Goal: Task Accomplishment & Management: Manage account settings

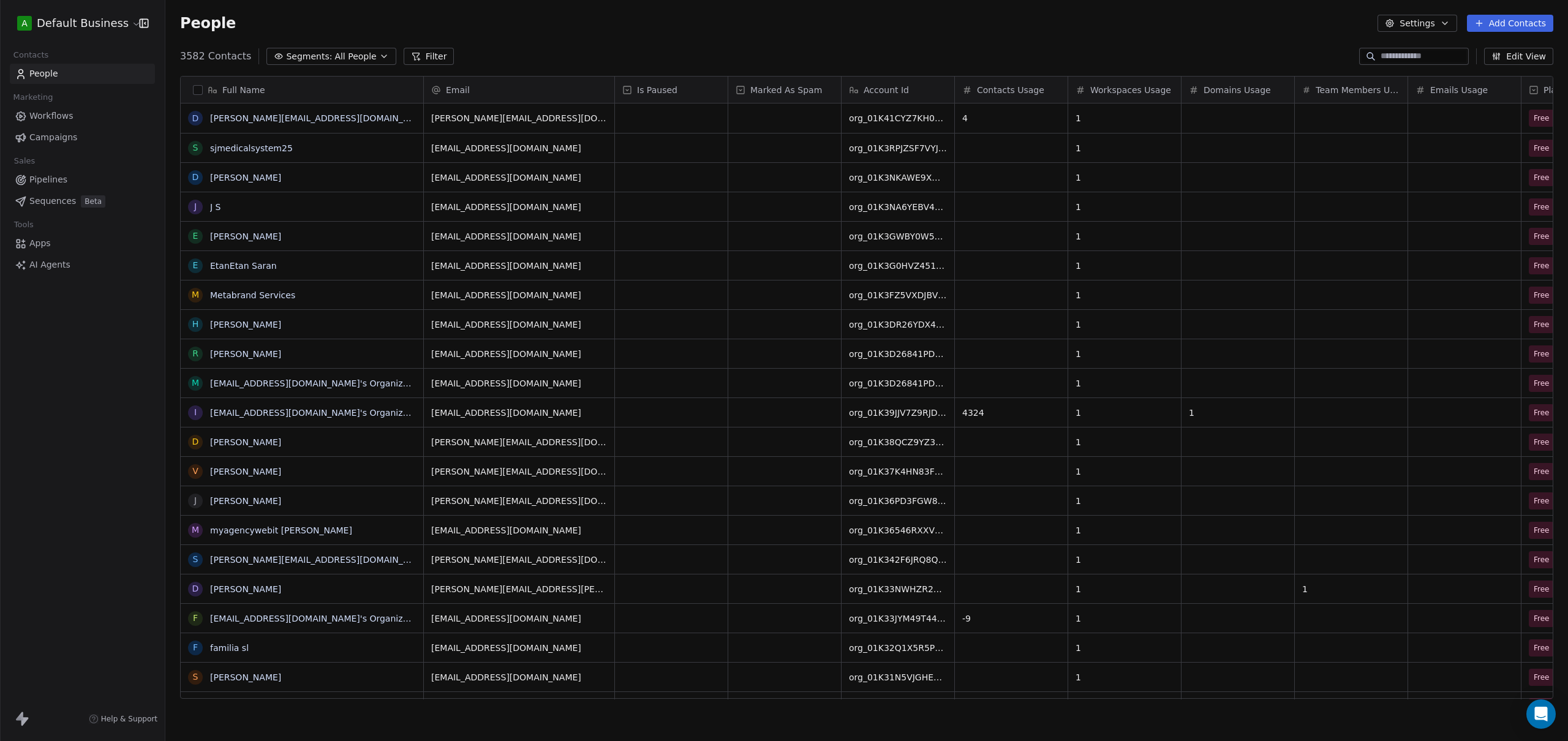
scroll to position [643, 1394]
click at [63, 478] on div "A Default Business Contacts People Marketing Workflows Campaigns Sales Pipeline…" at bounding box center [82, 370] width 165 height 741
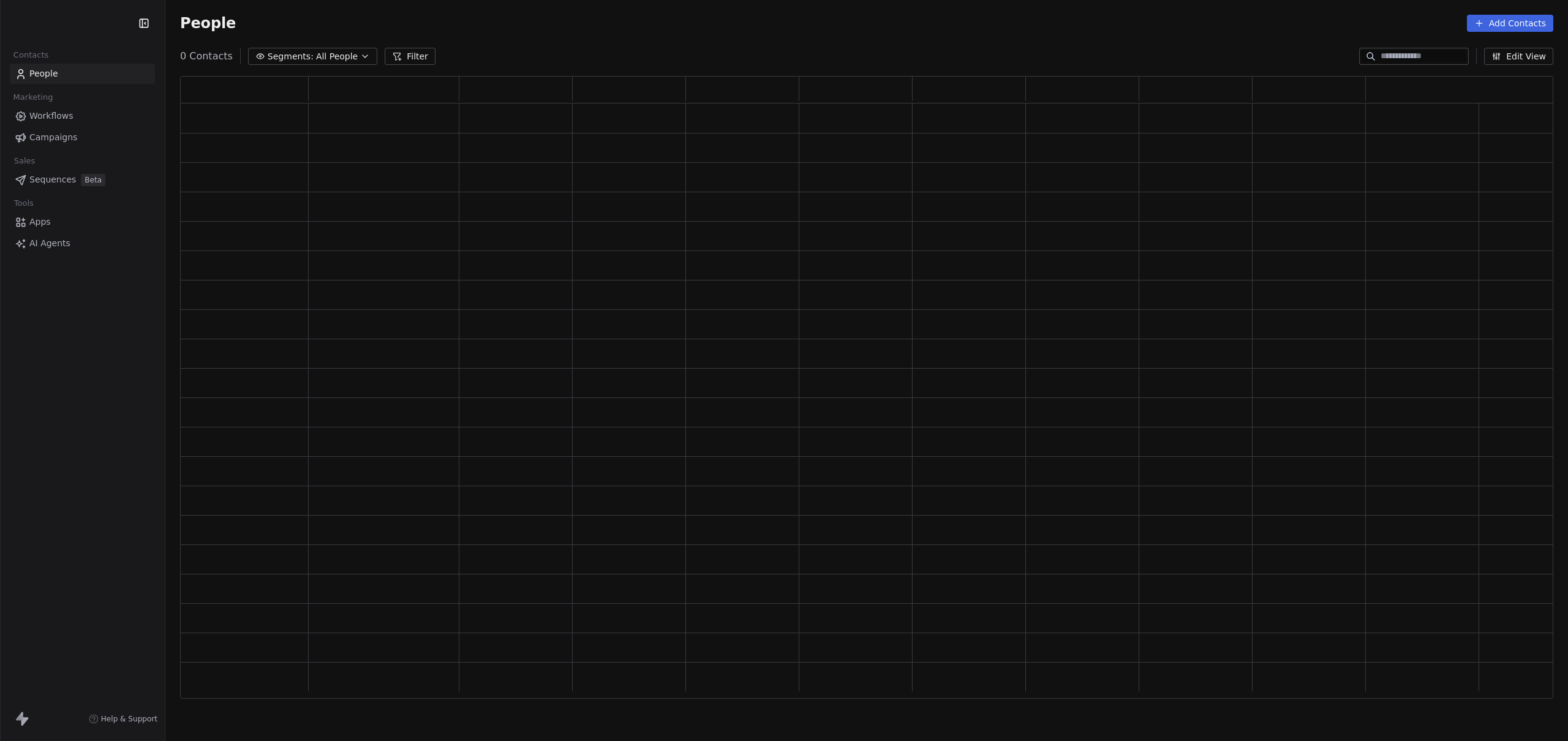
scroll to position [613, 1364]
click at [64, 23] on html "Contacts People Marketing Workflows Campaigns Sales Pipelines Sequences Beta To…" at bounding box center [784, 370] width 1568 height 741
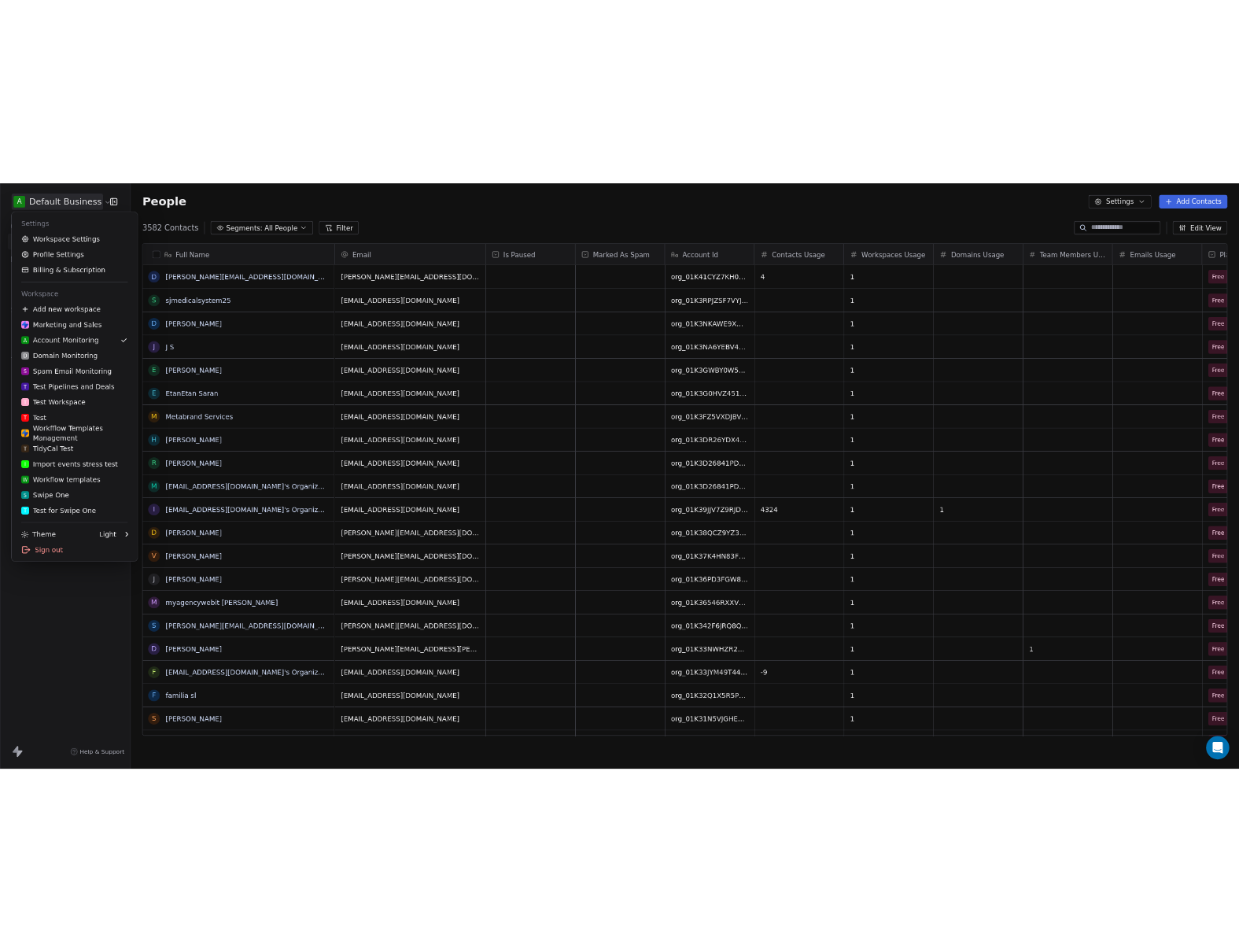
scroll to position [826, 1790]
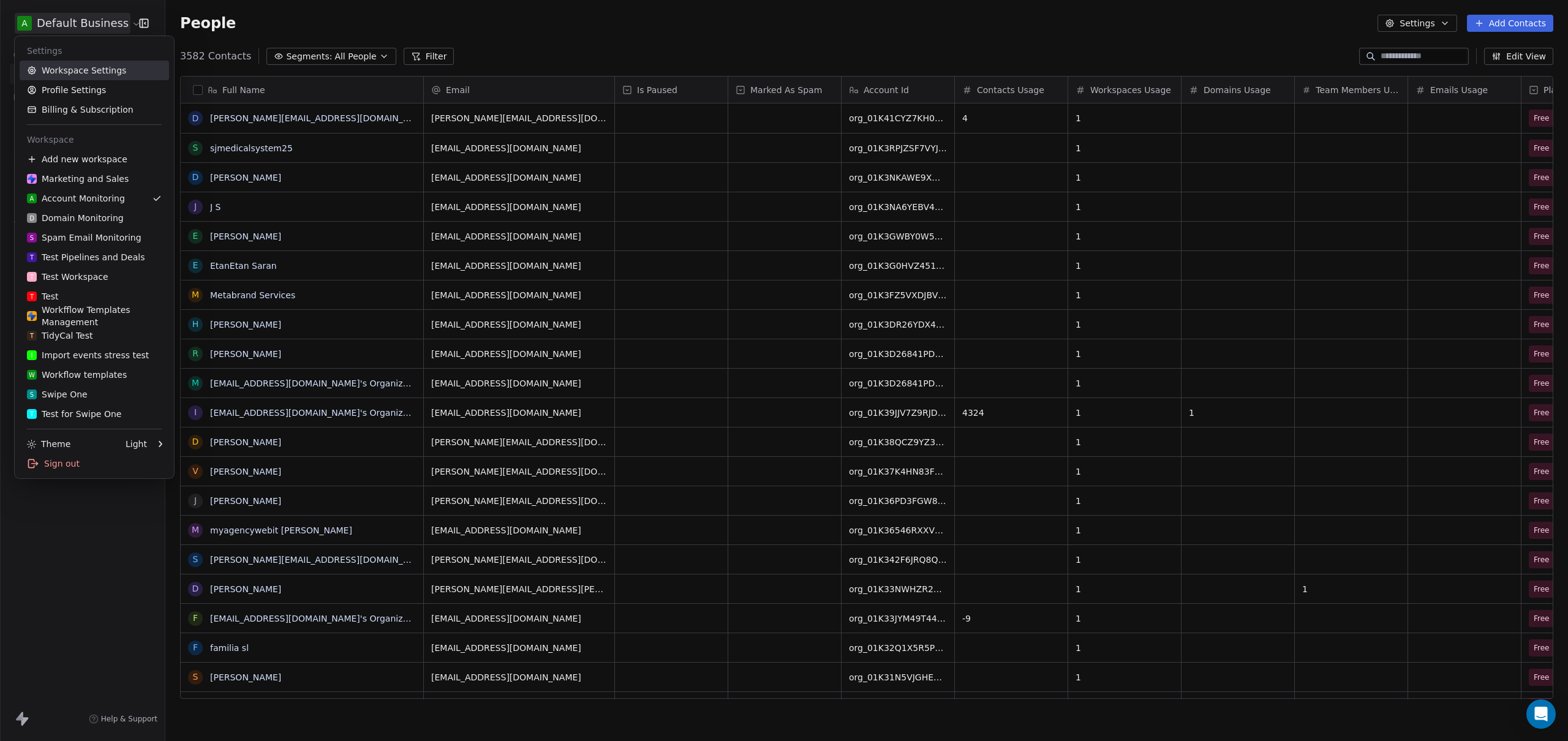
click at [80, 67] on link "Workspace Settings" at bounding box center [94, 70] width 149 height 19
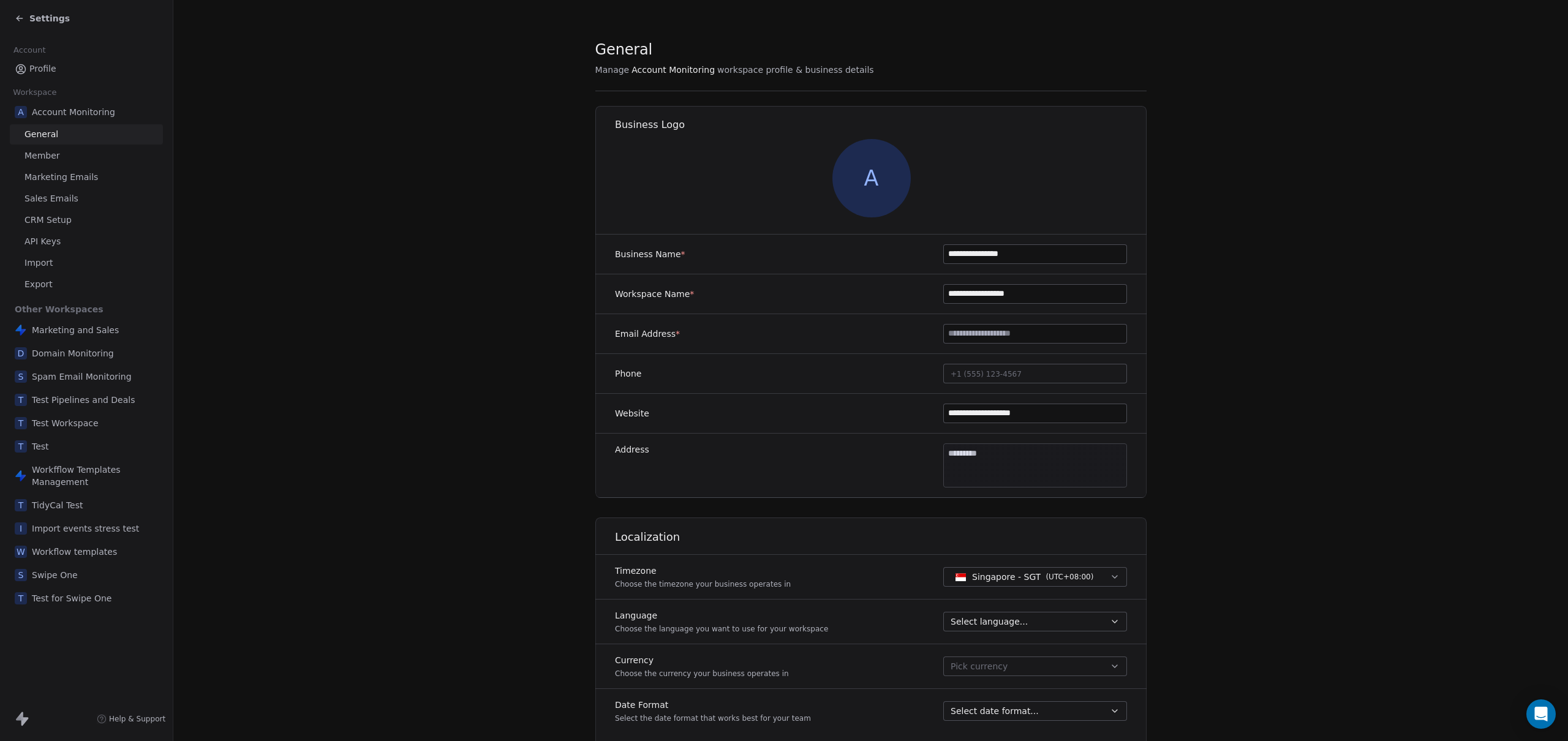
click at [66, 179] on span "Marketing Emails" at bounding box center [61, 177] width 73 height 13
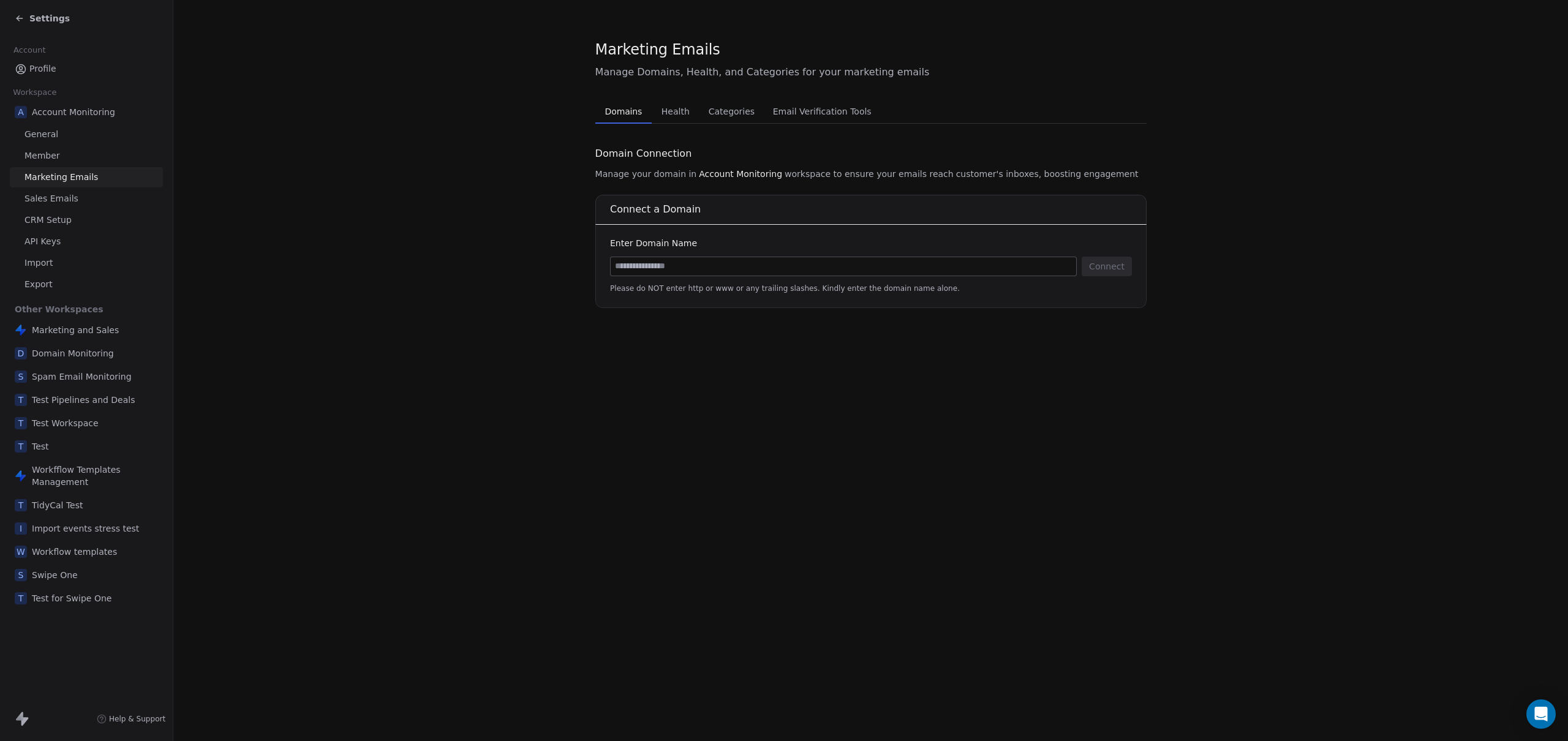
click at [839, 109] on span "Email Verification Tools" at bounding box center [822, 111] width 108 height 17
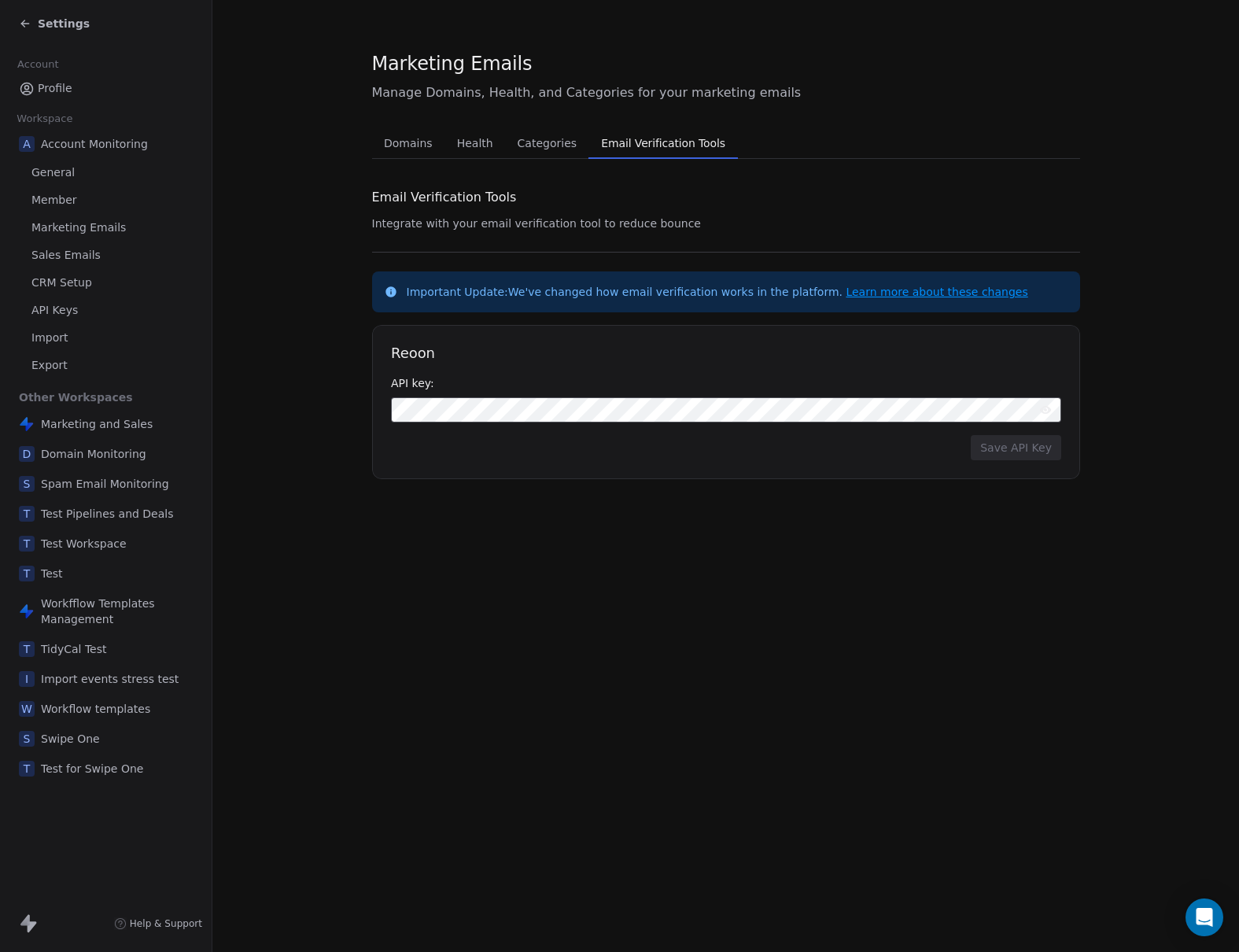
drag, startPoint x: 675, startPoint y: 652, endPoint x: 675, endPoint y: 643, distance: 9.0
click at [674, 653] on div "Marketing Emails Manage Domains, Health, and Categories for your marketing emai…" at bounding box center [726, 476] width 1027 height 952
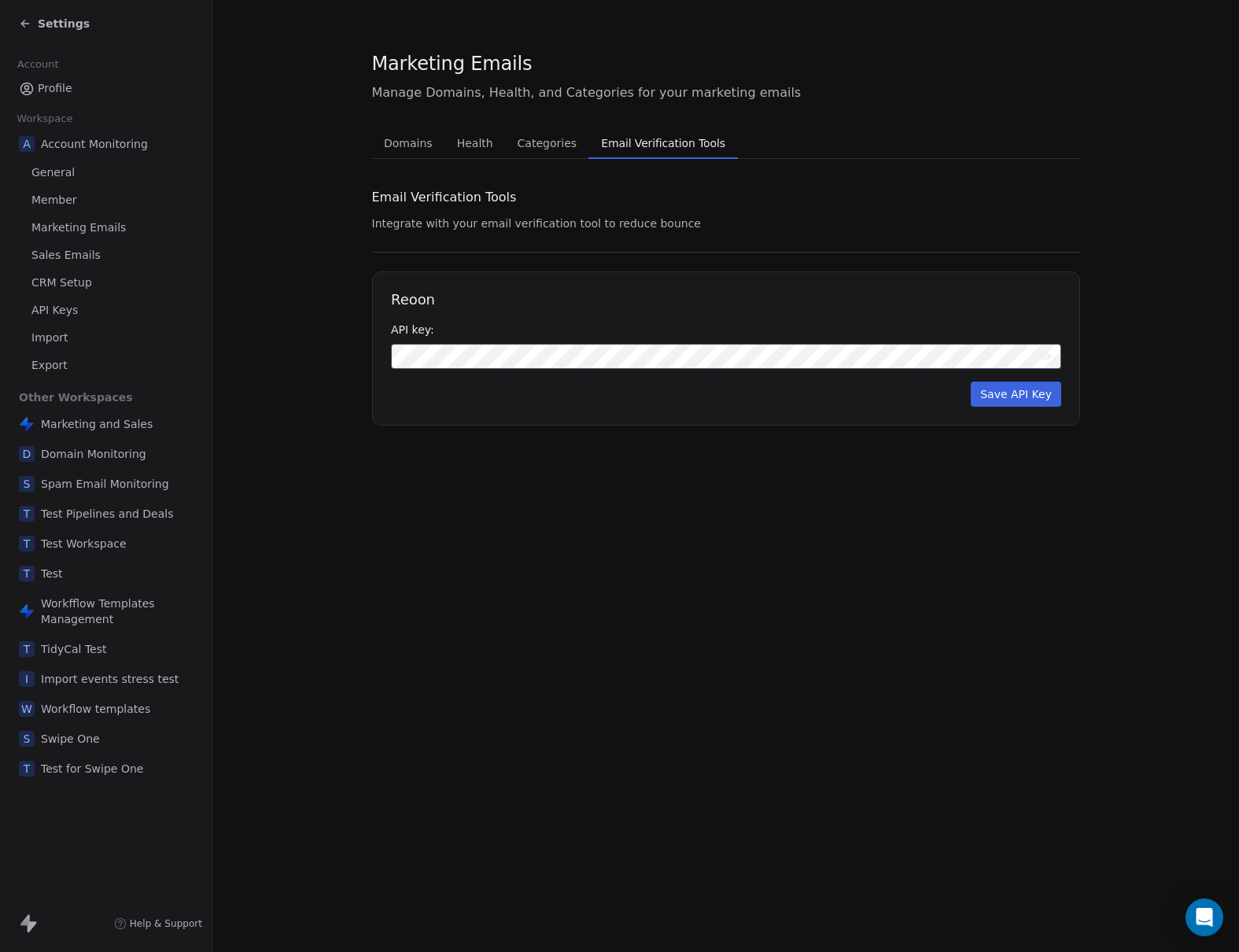
click at [1050, 356] on icon at bounding box center [1045, 357] width 13 height 13
click at [1018, 397] on button "Save API Key" at bounding box center [1016, 394] width 90 height 25
click at [518, 434] on section "Marketing Emails Manage Domains, Health, and Categories for your marketing emai…" at bounding box center [726, 238] width 1027 height 476
click at [40, 23] on span "Settings" at bounding box center [63, 24] width 52 height 16
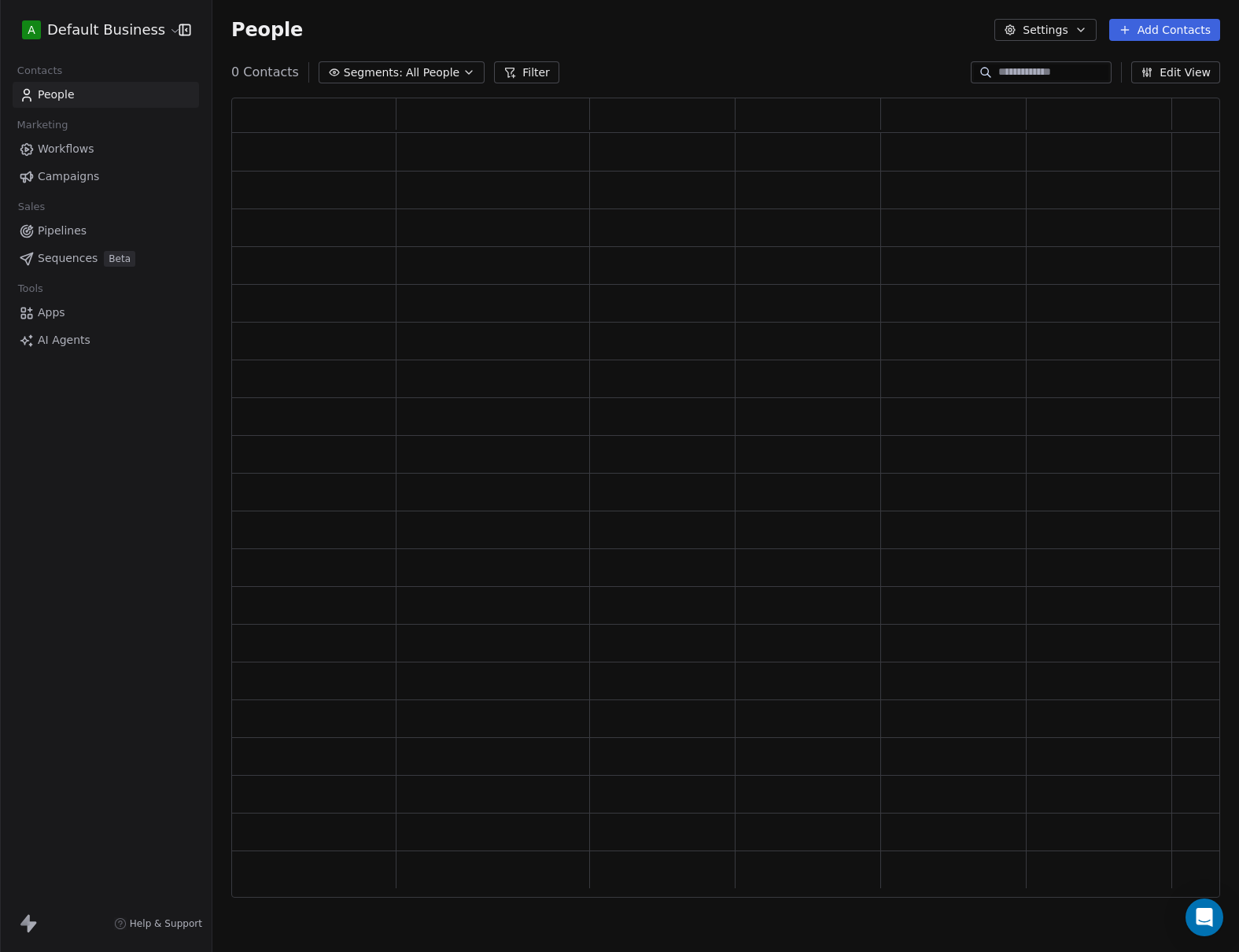
scroll to position [788, 977]
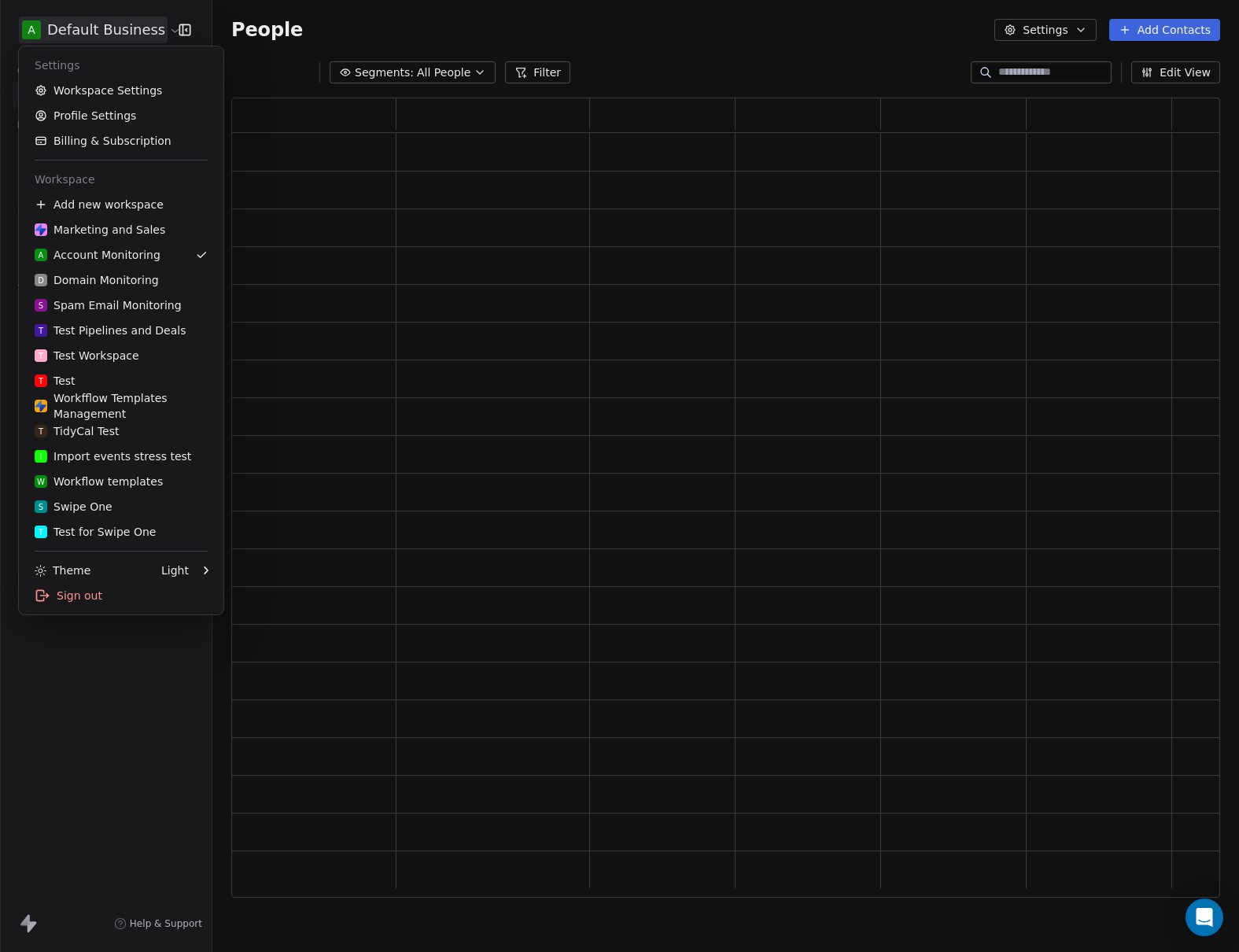
click at [104, 34] on html "A Default Business Contacts People Marketing Workflows Campaigns Sales Pipeline…" at bounding box center [619, 476] width 1239 height 952
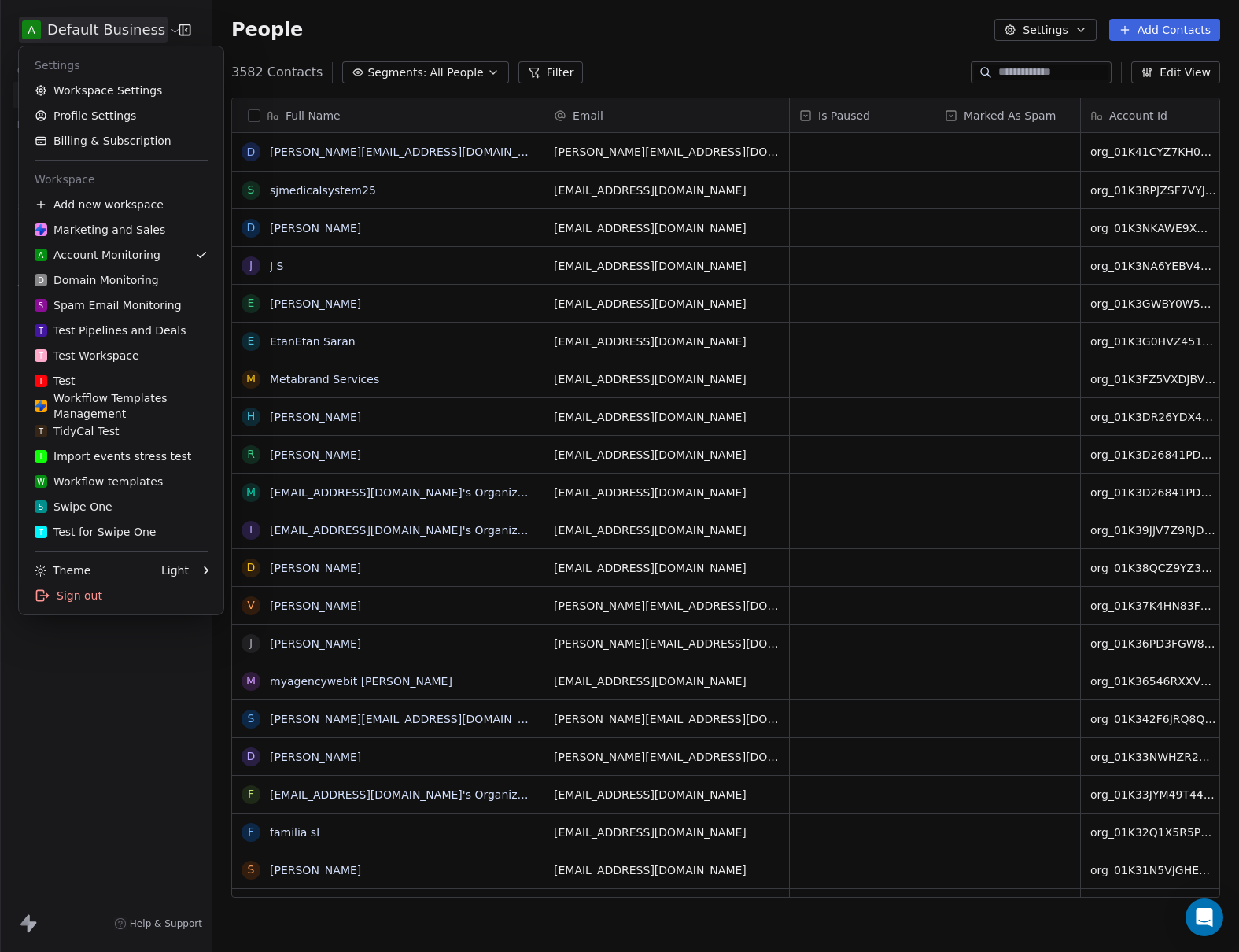
scroll to position [826, 1015]
click at [416, 31] on html "A Default Business Contacts People Marketing Workflows Campaigns Sales Pipeline…" at bounding box center [619, 476] width 1239 height 952
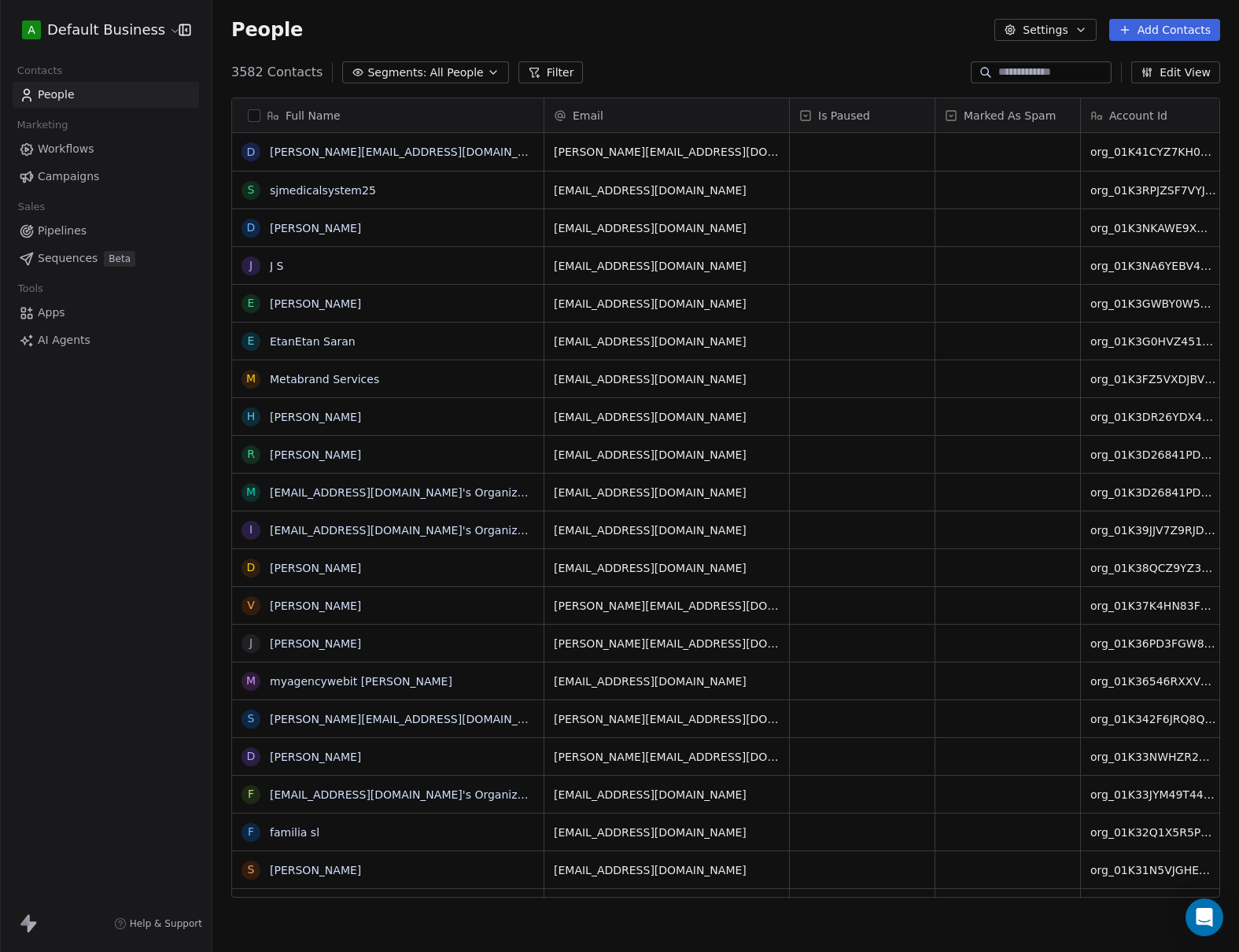
click at [70, 34] on html "A Default Business Contacts People Marketing Workflows Campaigns Sales Pipeline…" at bounding box center [619, 476] width 1239 height 952
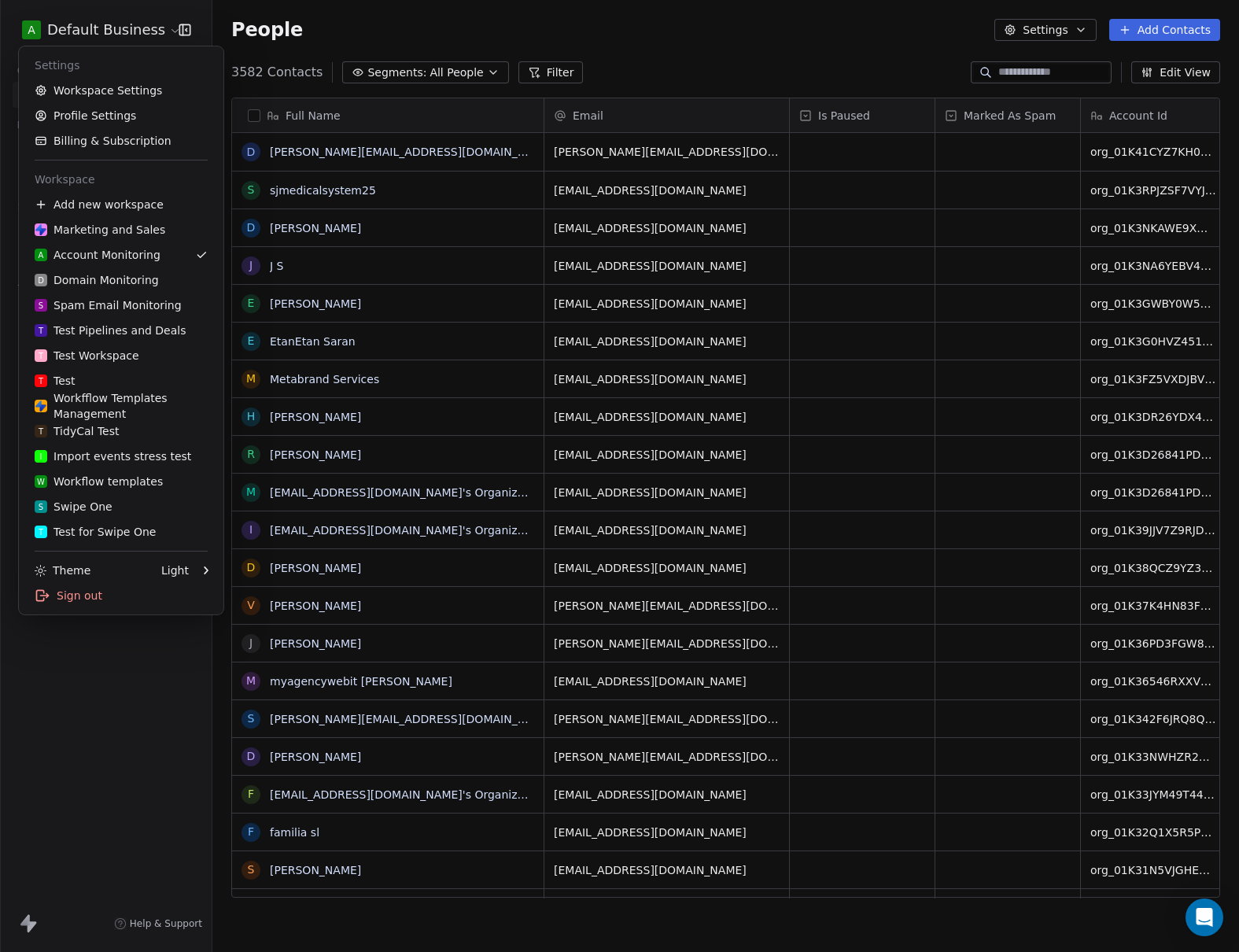
drag, startPoint x: 361, startPoint y: 35, endPoint x: 232, endPoint y: 85, distance: 138.4
click at [361, 35] on html "A Default Business Contacts People Marketing Workflows Campaigns Sales Pipeline…" at bounding box center [619, 476] width 1239 height 952
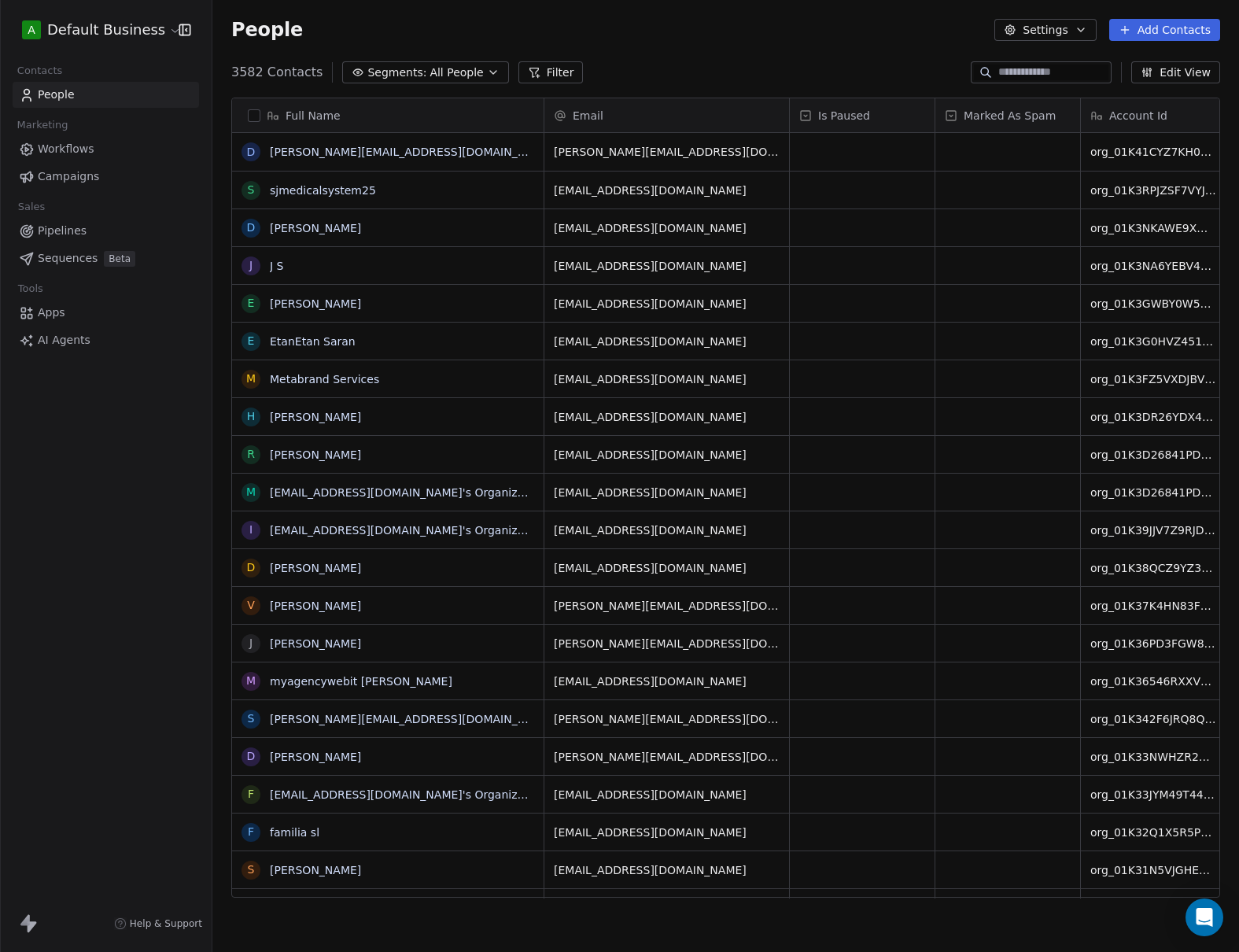
click at [42, 318] on span "Apps" at bounding box center [51, 313] width 27 height 17
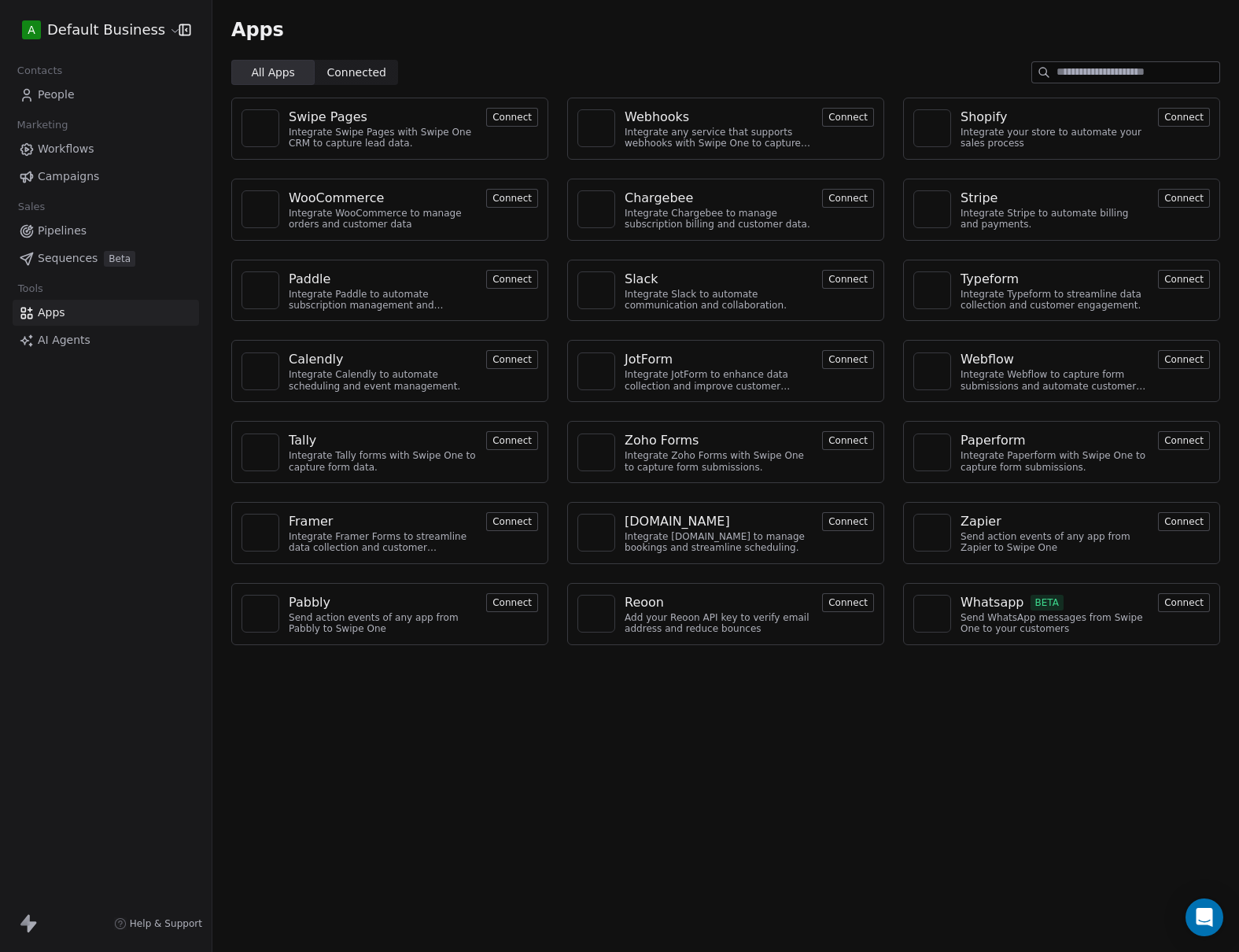
click at [845, 607] on button "Connect" at bounding box center [848, 603] width 52 height 19
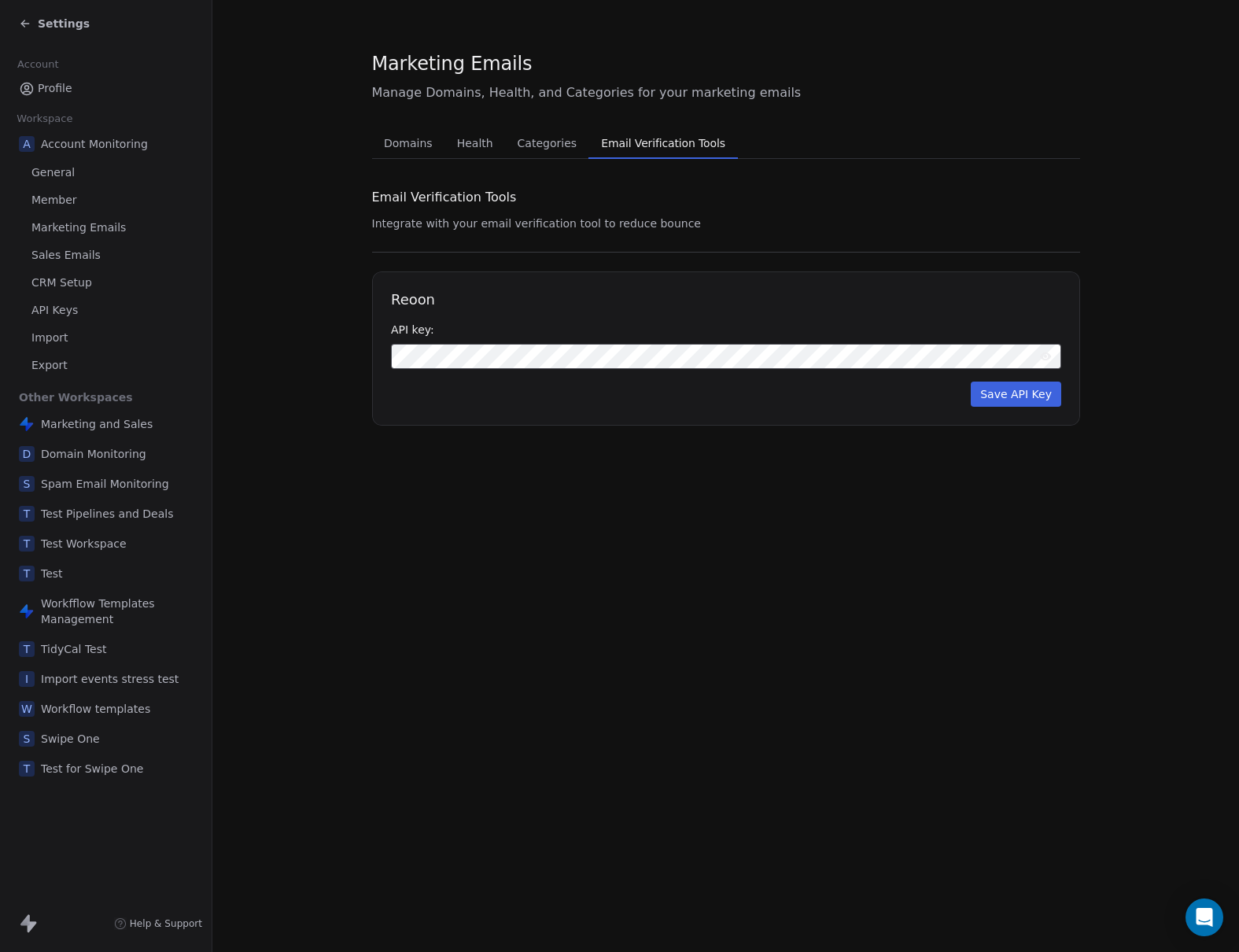
click at [1041, 360] on icon at bounding box center [1045, 357] width 13 height 13
click at [1032, 393] on button "Save API Key" at bounding box center [1016, 394] width 90 height 25
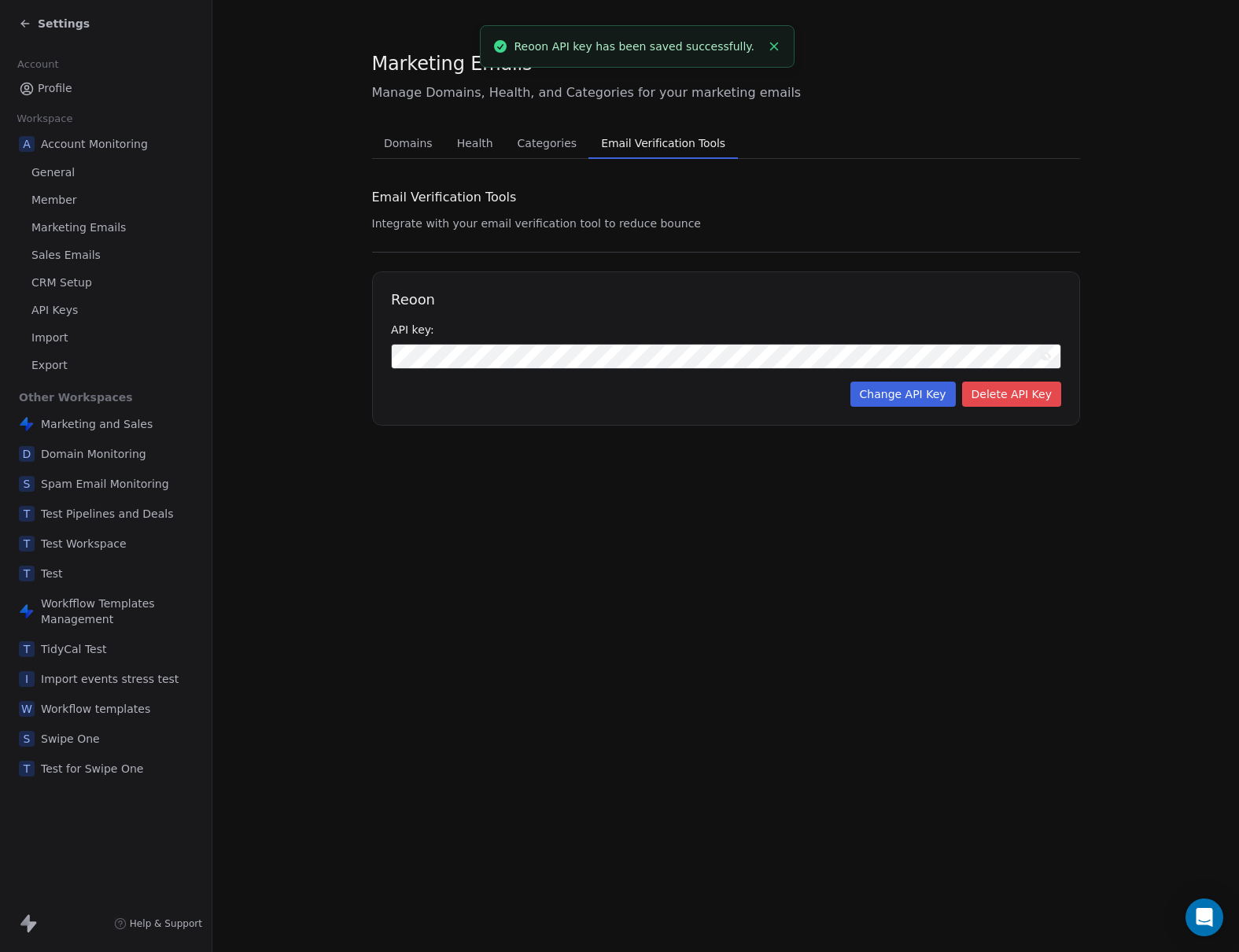
click at [726, 514] on div "Marketing Emails Manage Domains, Health, and Categories for your marketing emai…" at bounding box center [726, 476] width 1027 height 952
click at [446, 493] on div "Marketing Emails Manage Domains, Health, and Categories for your marketing emai…" at bounding box center [726, 476] width 1027 height 952
click at [1045, 358] on icon at bounding box center [1045, 357] width 12 height 10
click at [80, 32] on div "Settings" at bounding box center [109, 24] width 180 height 22
click at [63, 24] on span "Settings" at bounding box center [63, 24] width 52 height 16
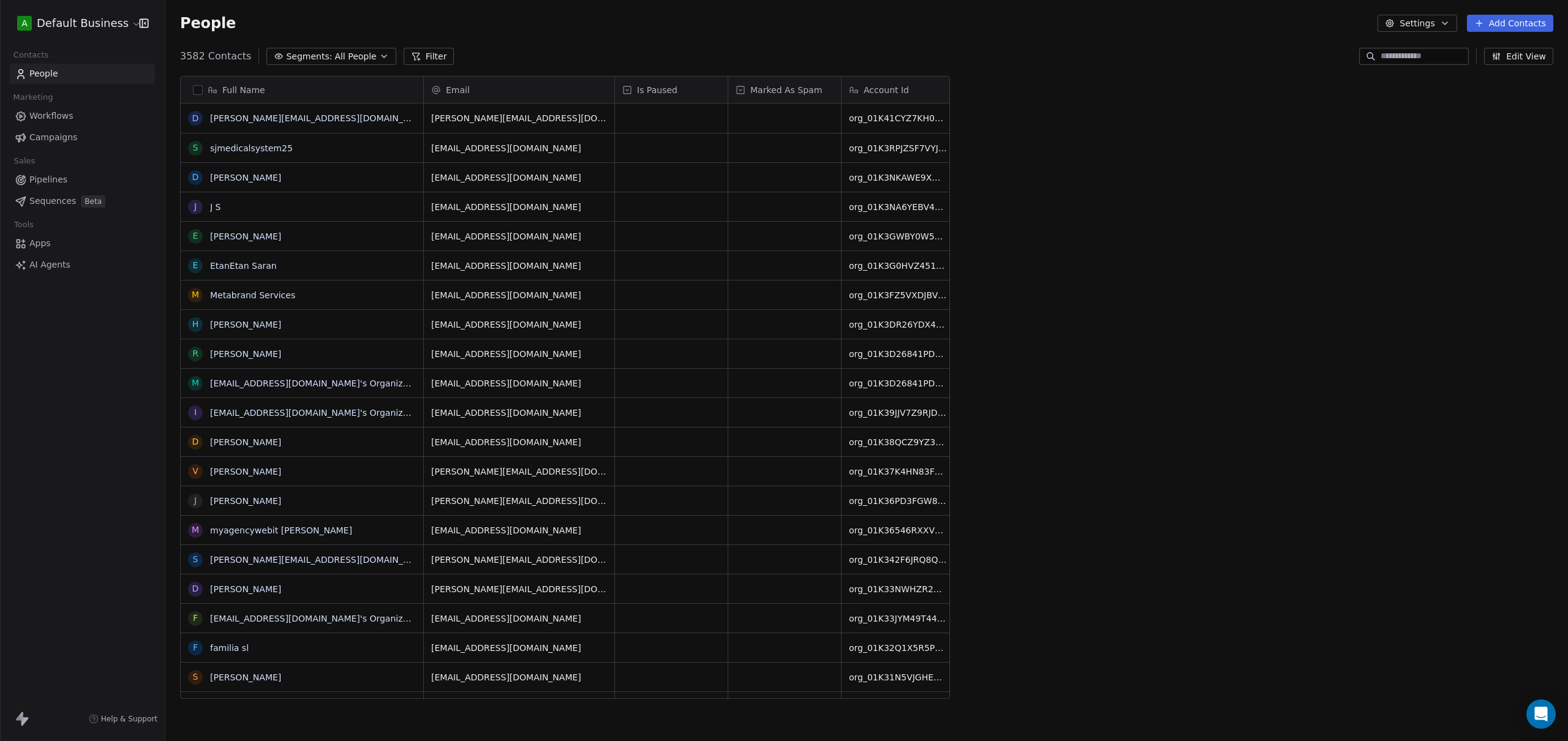
scroll to position [643, 1394]
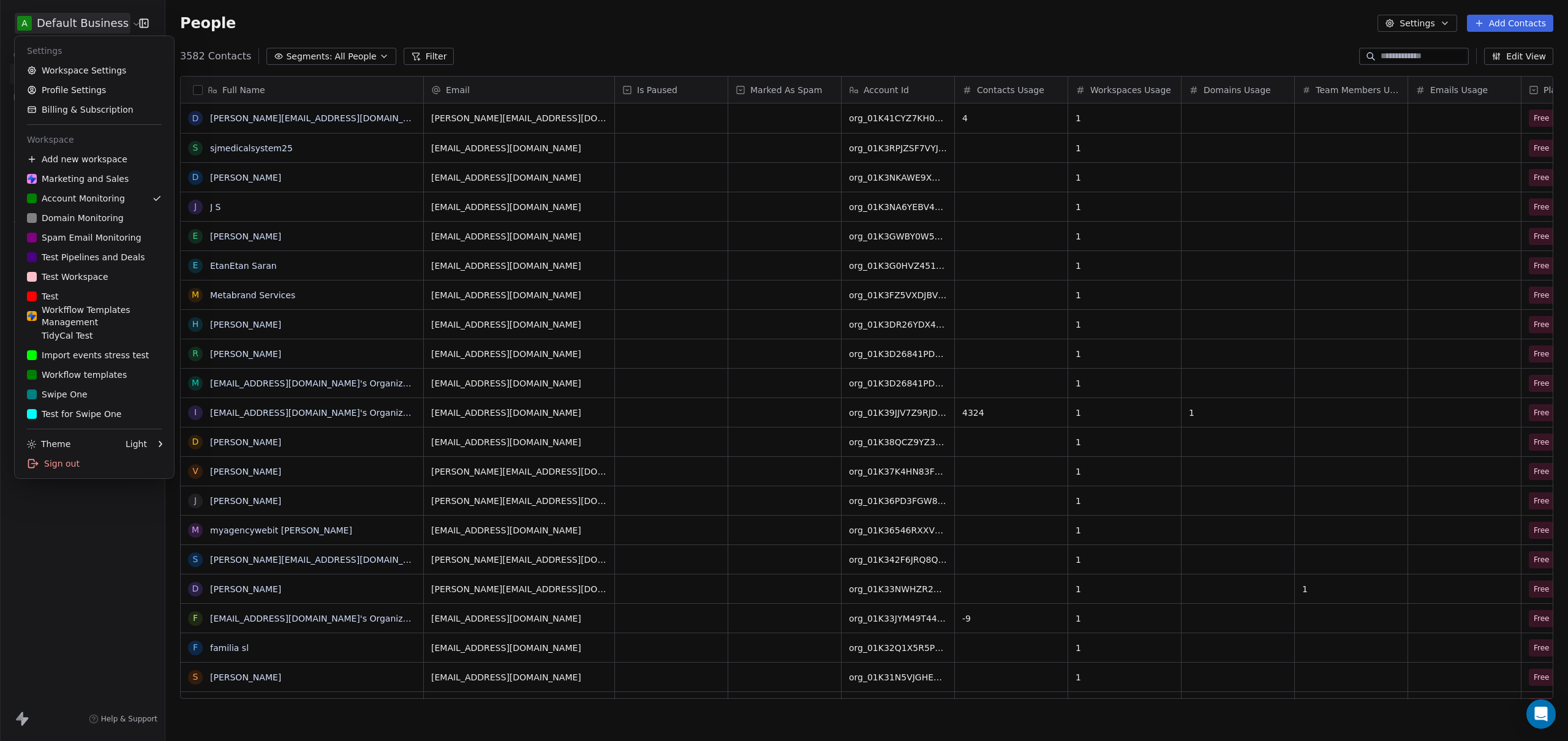
click at [95, 22] on html "A Default Business Contacts People Marketing Workflows Campaigns Sales Pipeline…" at bounding box center [784, 370] width 1568 height 741
click at [83, 68] on link "Workspace Settings" at bounding box center [94, 70] width 149 height 19
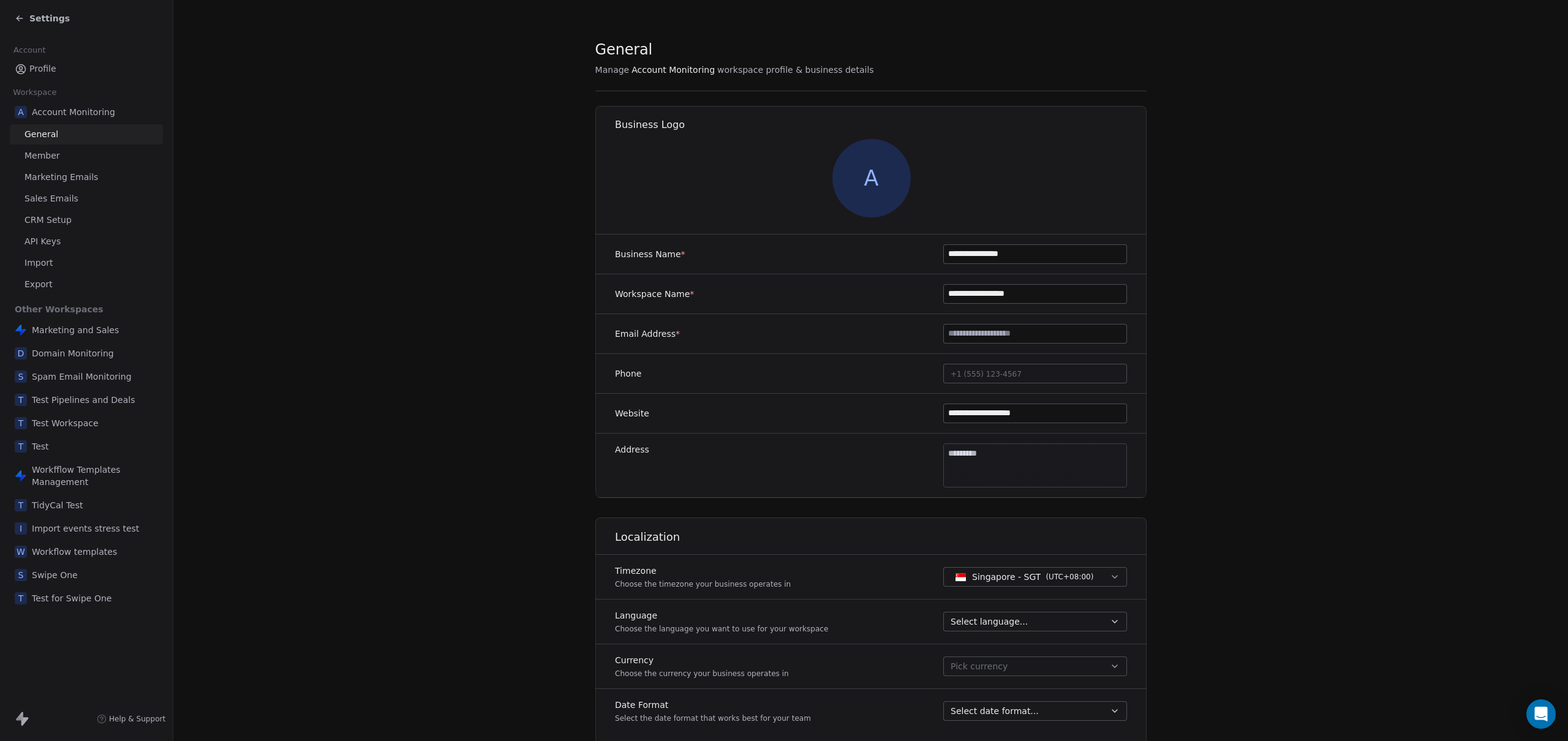
drag, startPoint x: 61, startPoint y: 175, endPoint x: 92, endPoint y: 177, distance: 31.1
click at [61, 176] on span "Marketing Emails" at bounding box center [61, 177] width 73 height 13
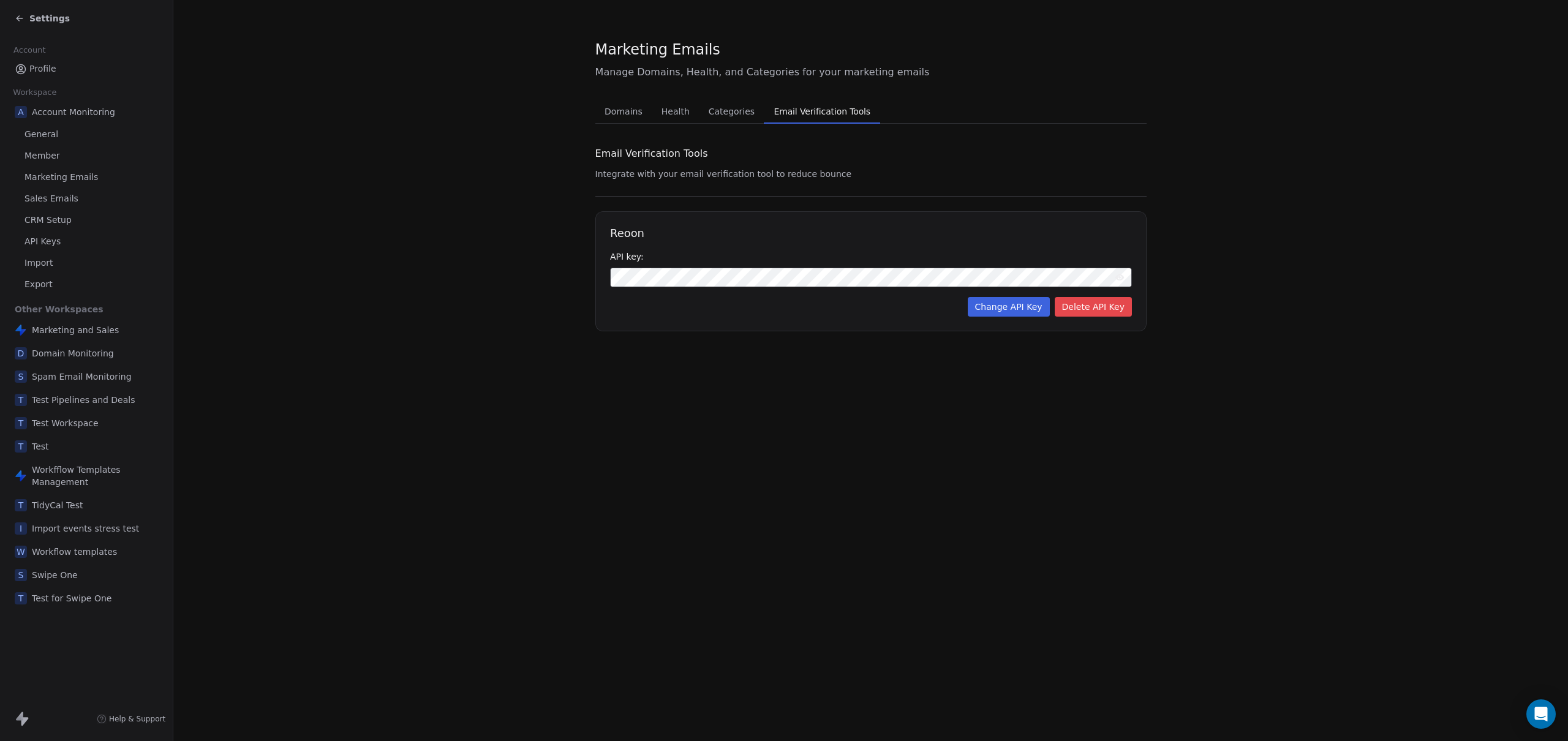
click at [817, 113] on span "Email Verification Tools" at bounding box center [821, 111] width 106 height 17
click at [964, 277] on icon at bounding box center [1119, 278] width 9 height 6
click at [964, 306] on button "Delete API Key" at bounding box center [1093, 306] width 77 height 19
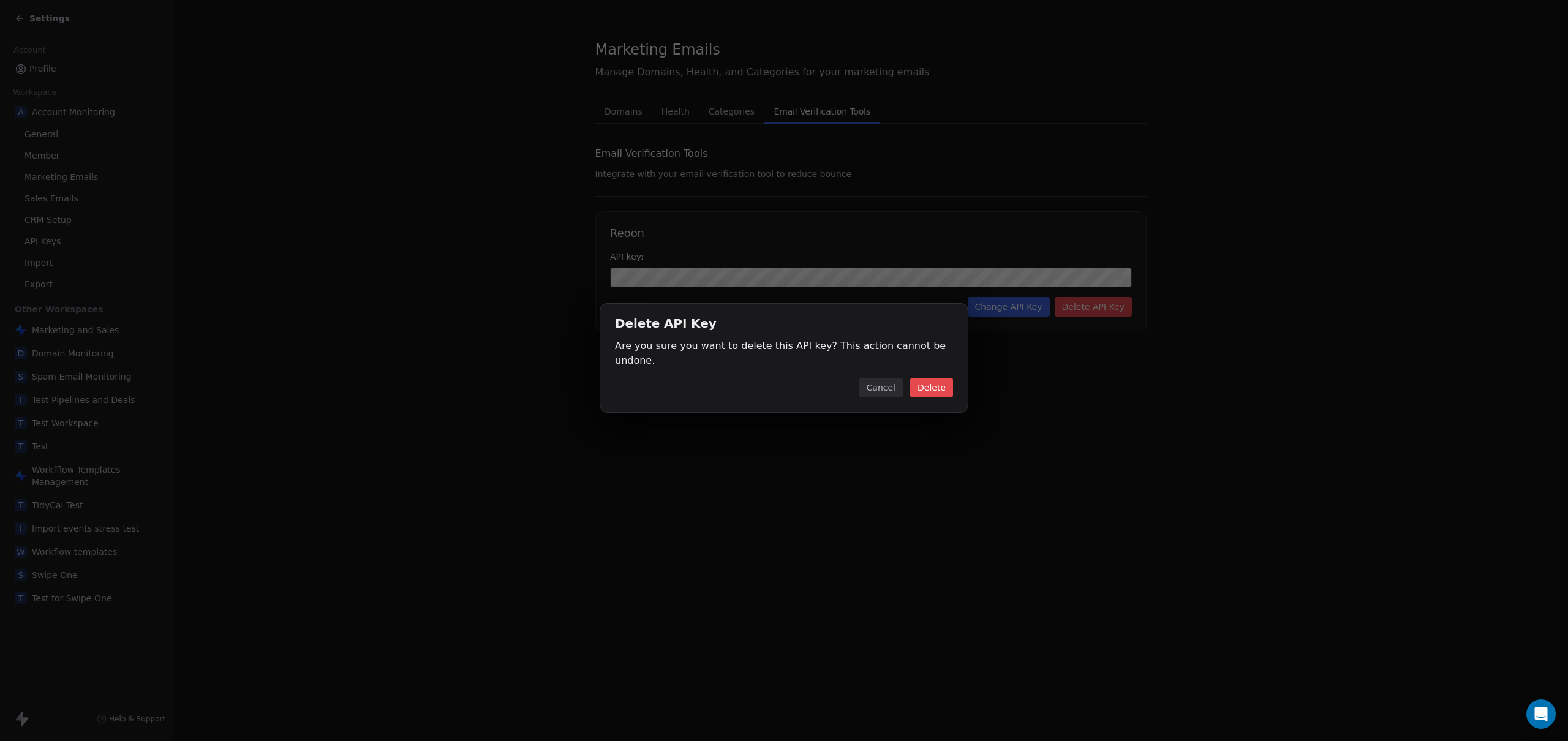
click at [947, 383] on button "Delete" at bounding box center [932, 387] width 43 height 19
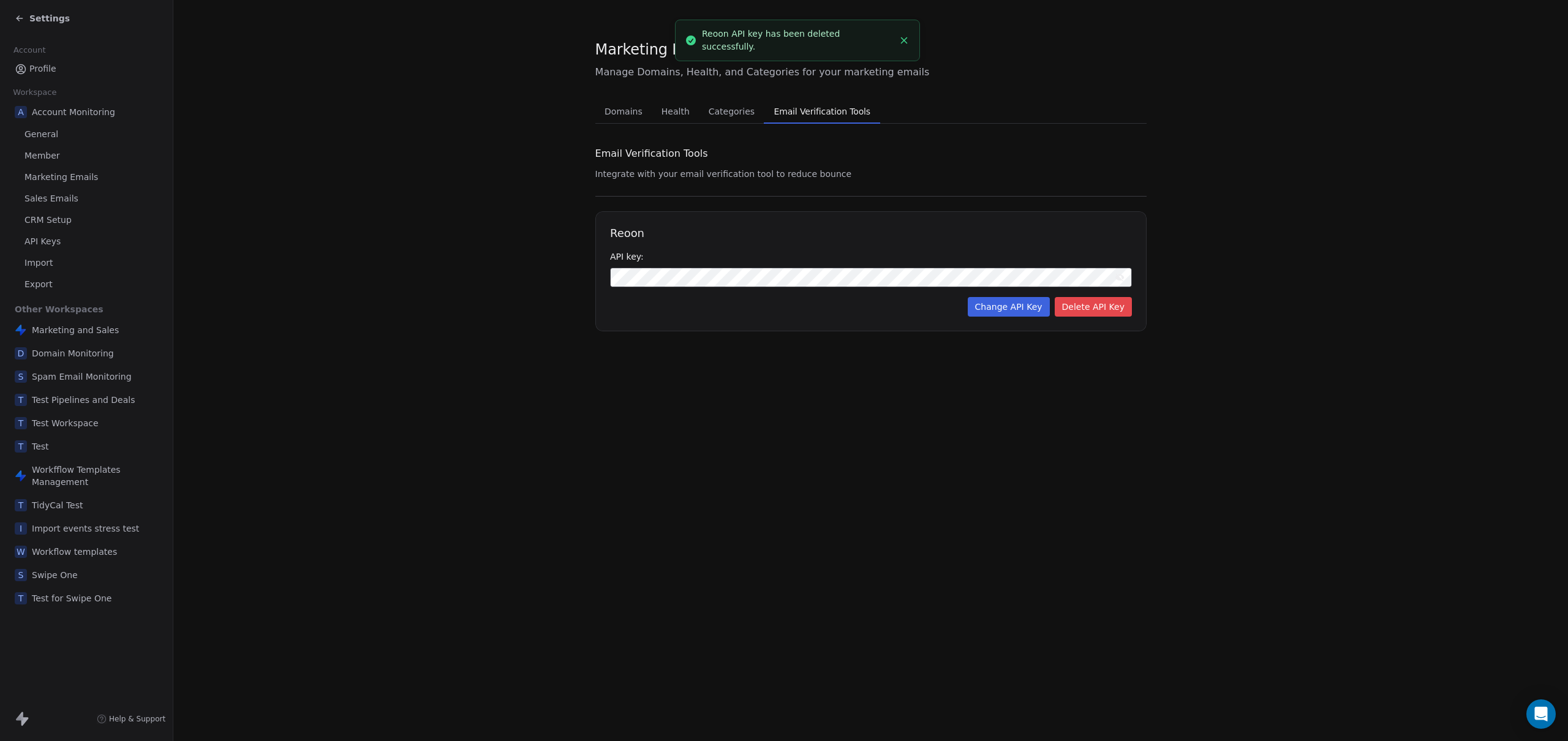
drag, startPoint x: 740, startPoint y: 399, endPoint x: 730, endPoint y: 398, distance: 10.0
click at [735, 400] on div "Marketing Emails Manage Domains, Health, and Categories for your marketing emai…" at bounding box center [871, 370] width 1395 height 741
click at [44, 21] on span "Settings" at bounding box center [49, 19] width 40 height 12
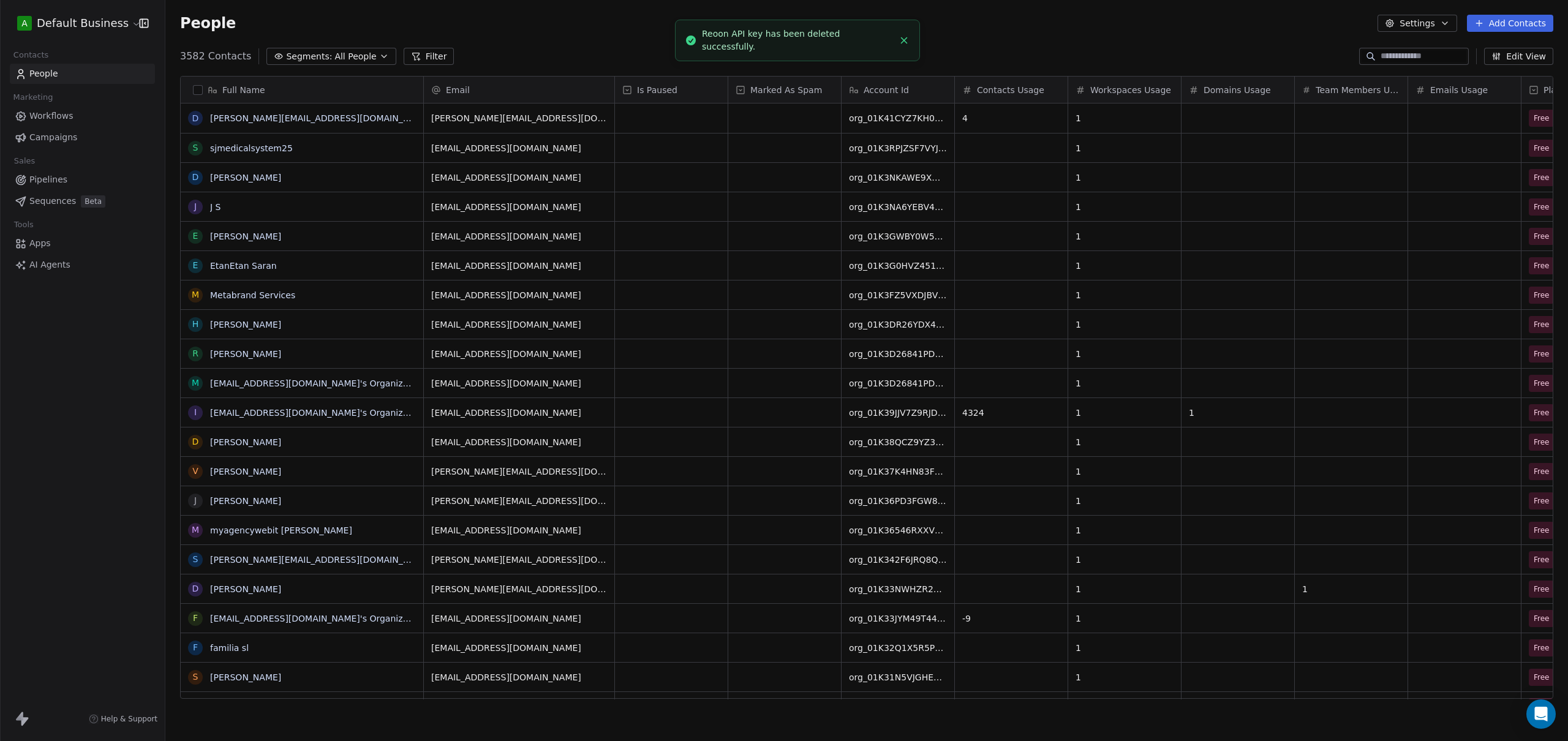
scroll to position [643, 1394]
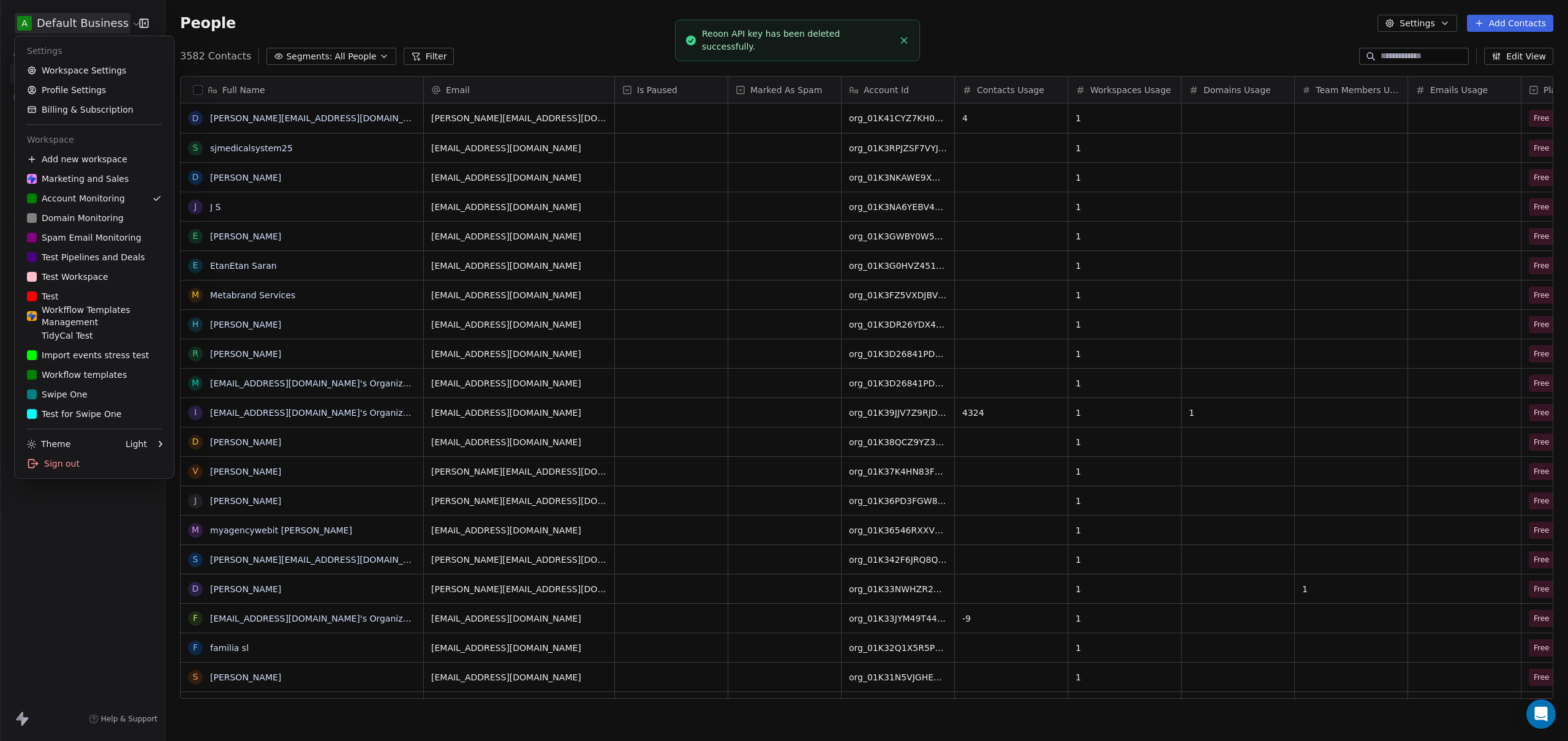
click at [40, 23] on html "A Default Business Contacts People Marketing Workflows Campaigns Sales Pipeline…" at bounding box center [784, 370] width 1568 height 741
click at [82, 415] on div "T Test for Swipe One" at bounding box center [73, 414] width 94 height 12
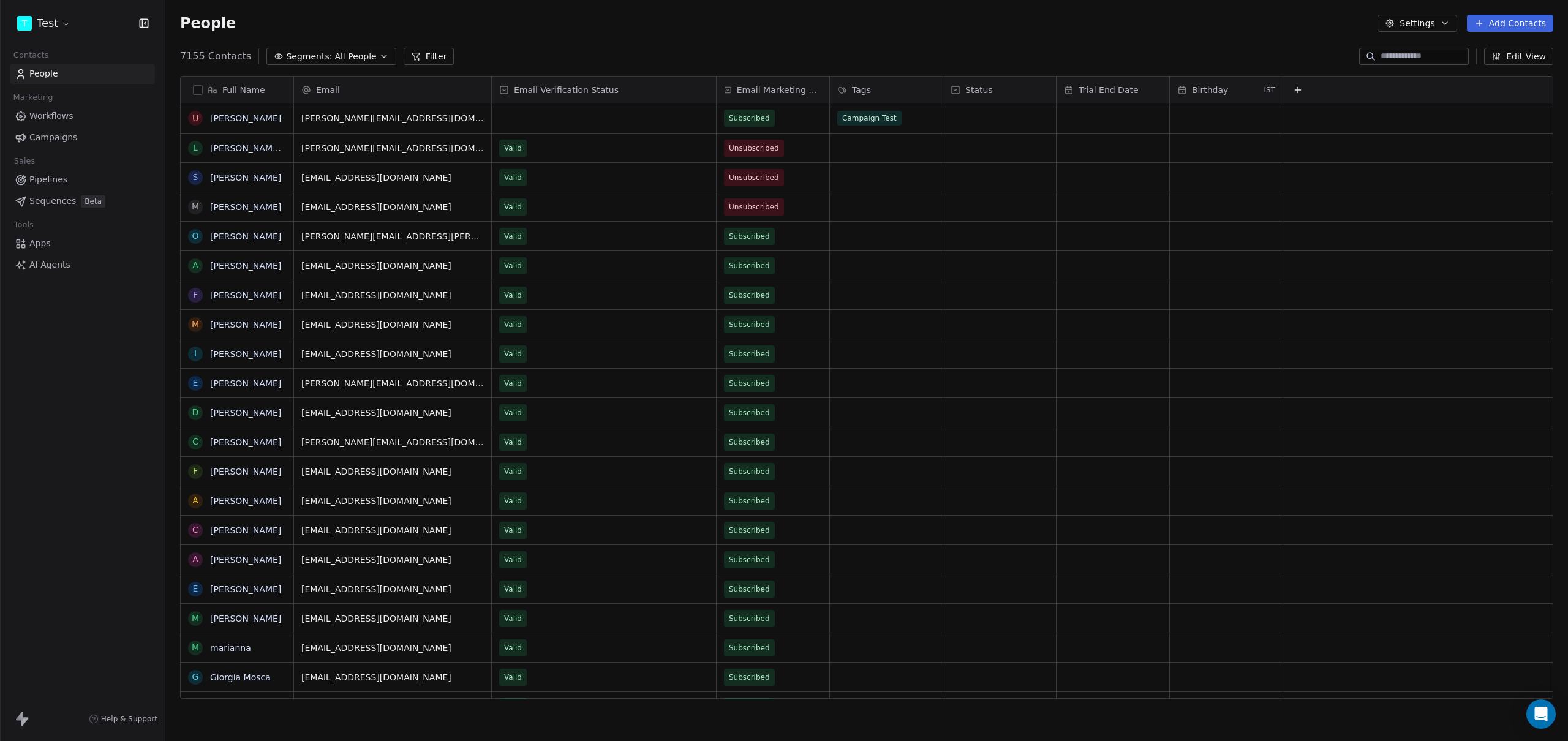
scroll to position [643, 1394]
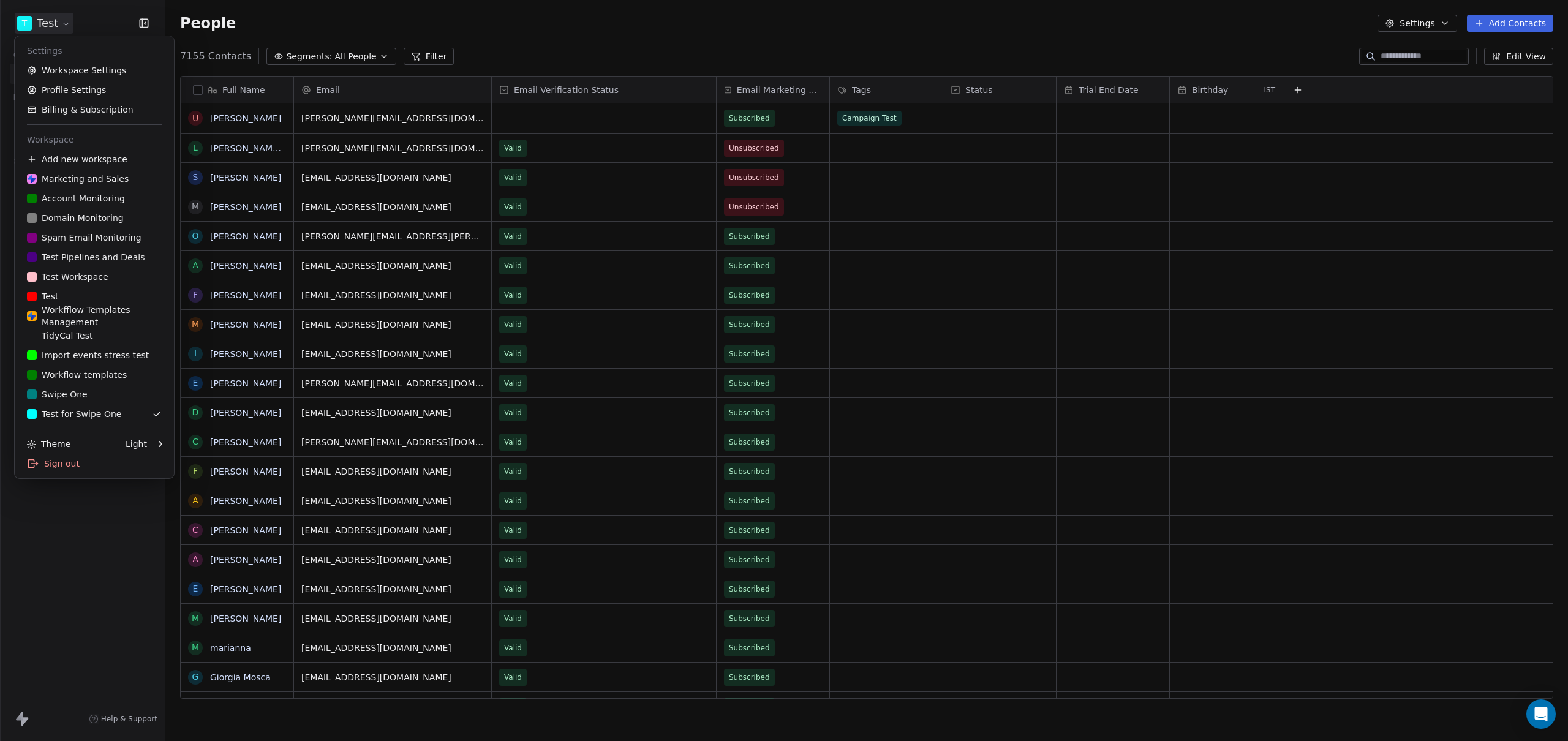
click at [57, 23] on html "T Test Contacts People Marketing Workflows Campaigns Sales Pipelines Sequences …" at bounding box center [784, 370] width 1568 height 741
click at [88, 70] on link "Workspace Settings" at bounding box center [94, 70] width 149 height 19
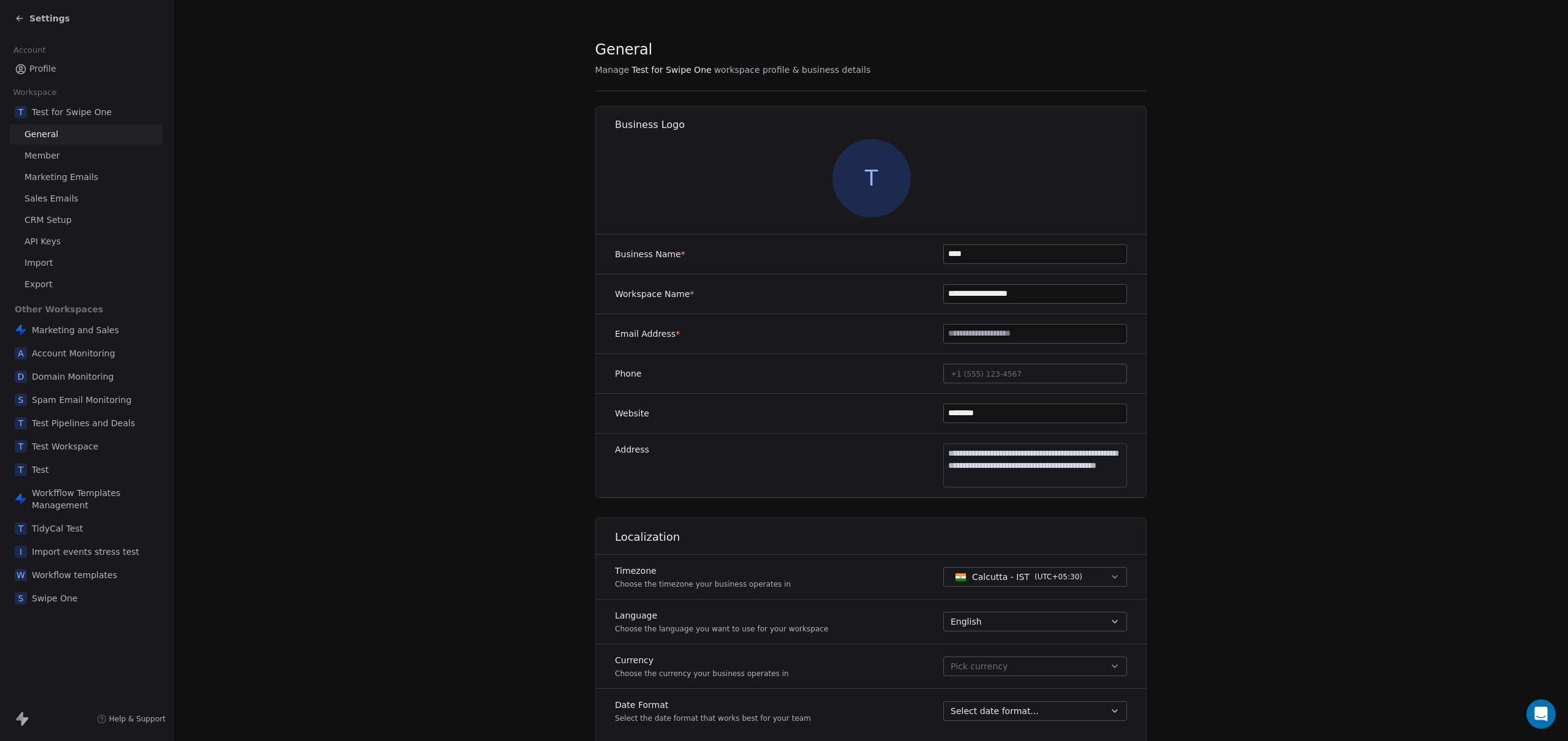
click at [87, 178] on span "Marketing Emails" at bounding box center [61, 177] width 73 height 13
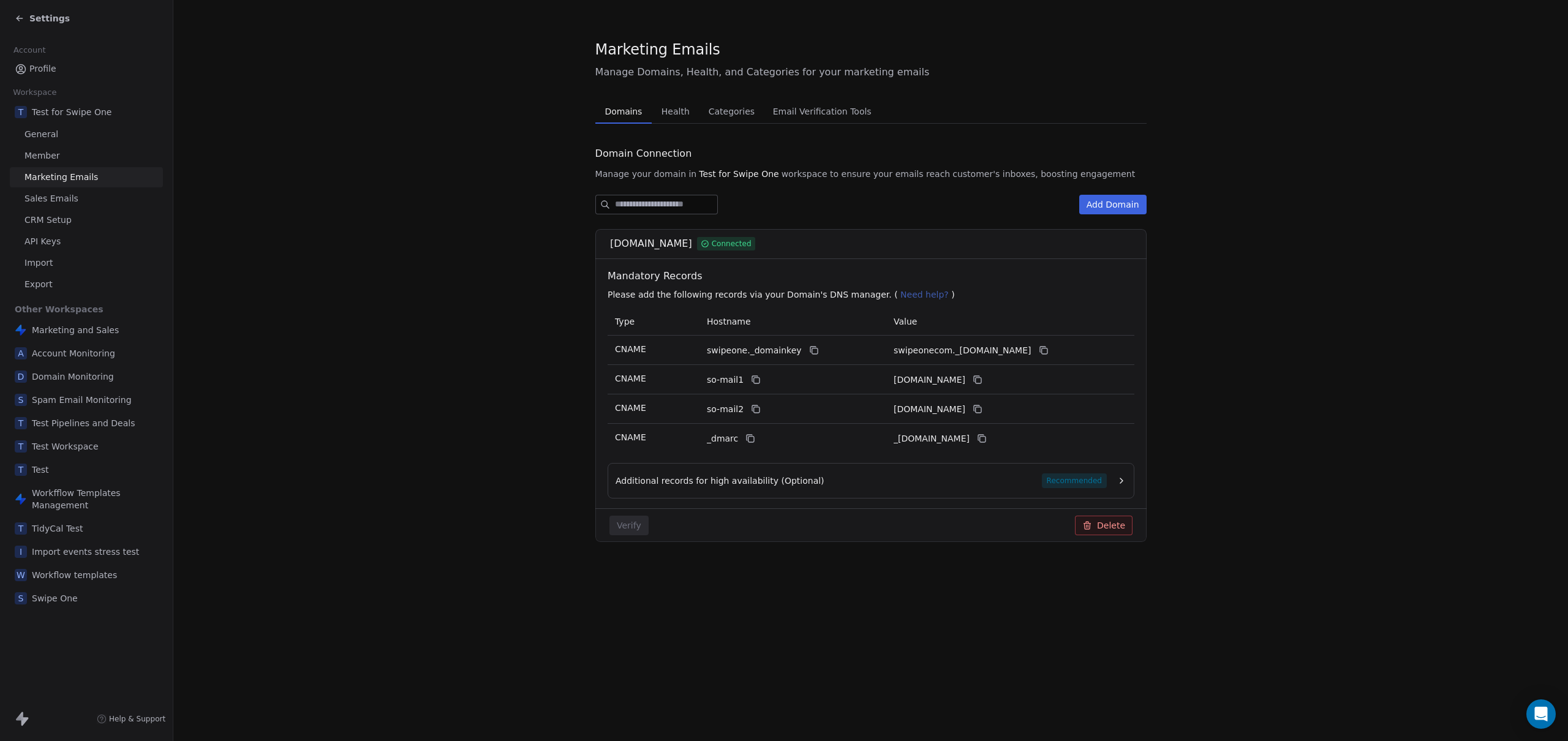
click at [831, 115] on span "Email Verification Tools" at bounding box center [822, 111] width 108 height 17
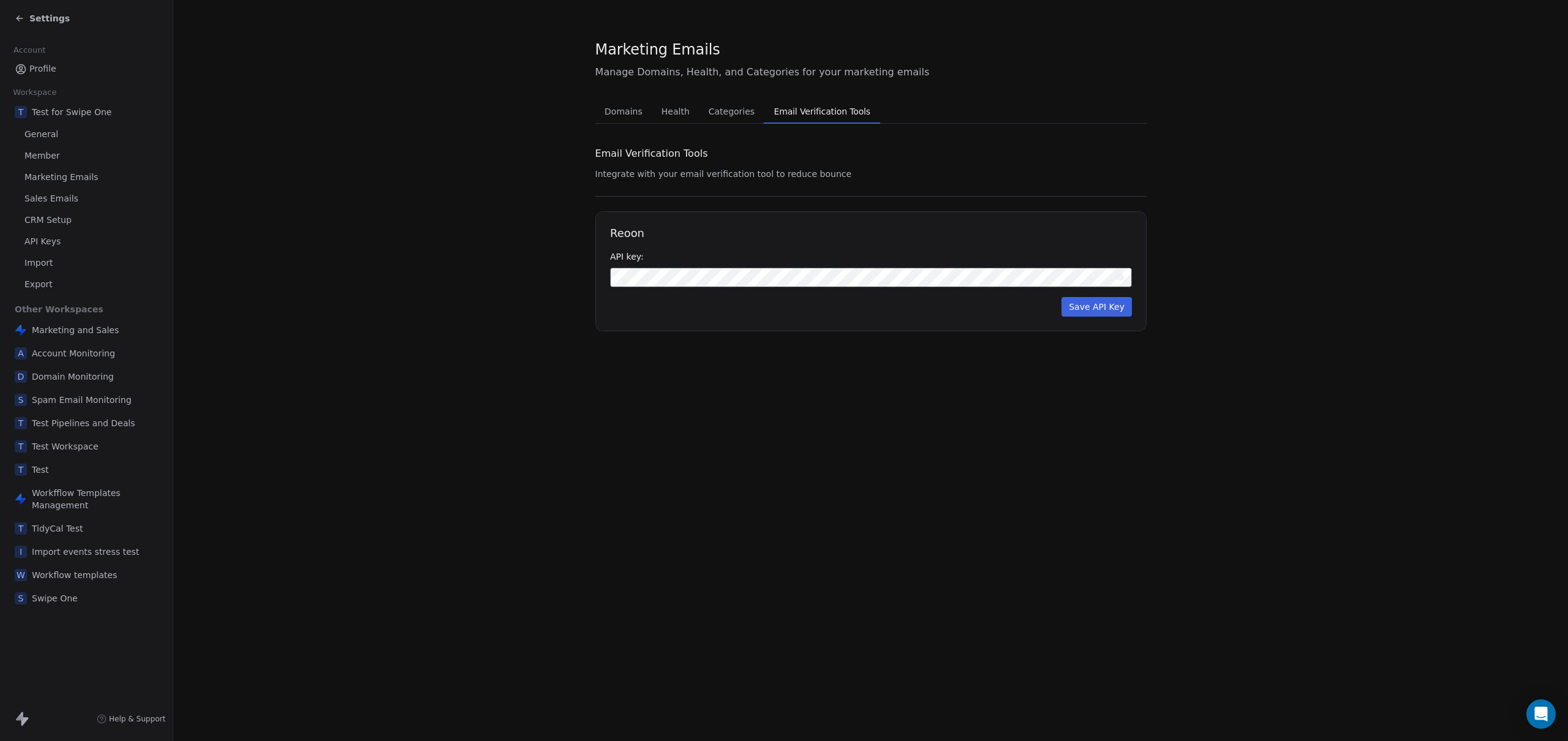
click at [964, 274] on icon at bounding box center [1120, 278] width 10 height 10
click at [964, 306] on button "Save API Key" at bounding box center [1097, 306] width 70 height 19
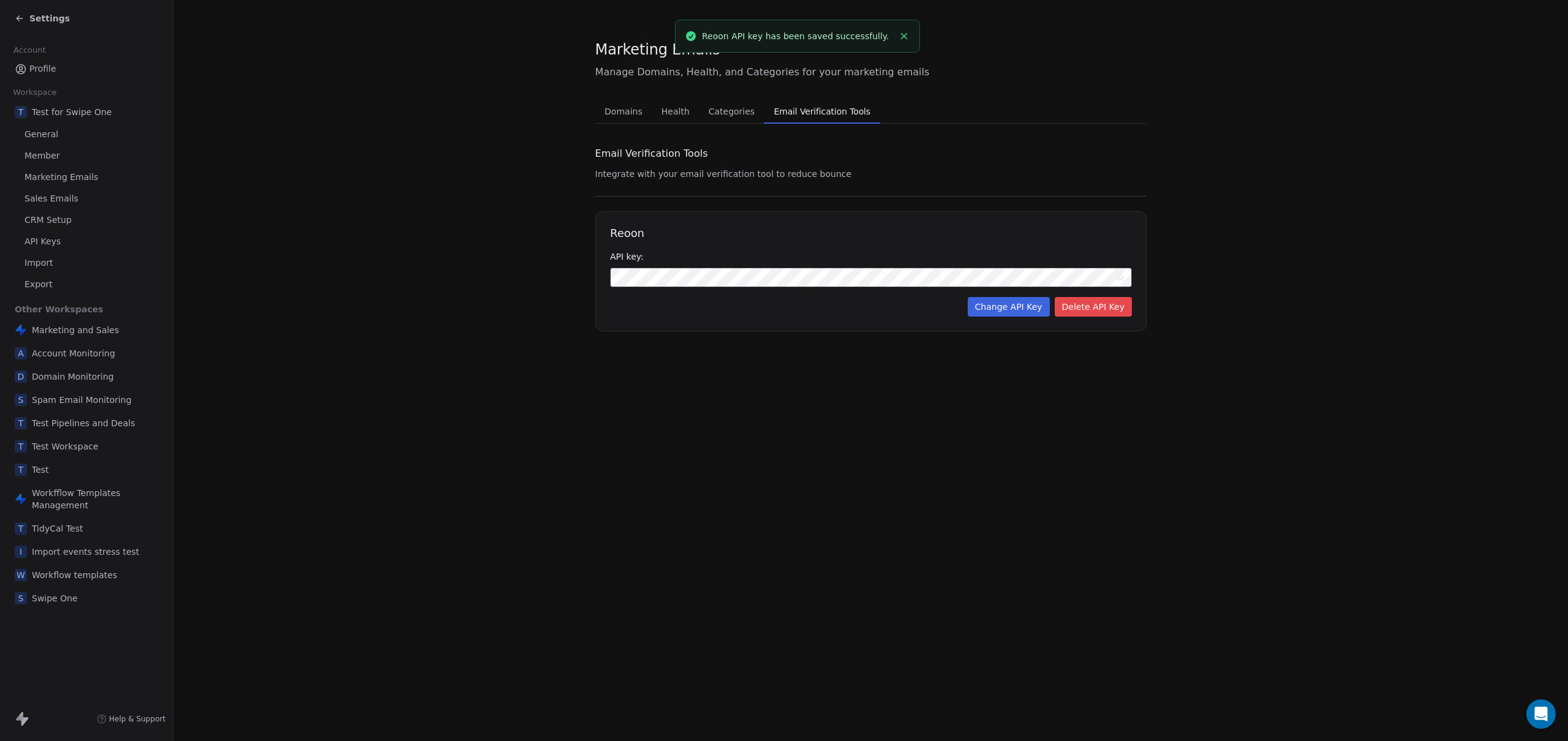
click at [746, 441] on div "Marketing Emails Manage Domains, Health, and Categories for your marketing emai…" at bounding box center [871, 370] width 1395 height 741
click at [49, 17] on span "Settings" at bounding box center [49, 19] width 40 height 12
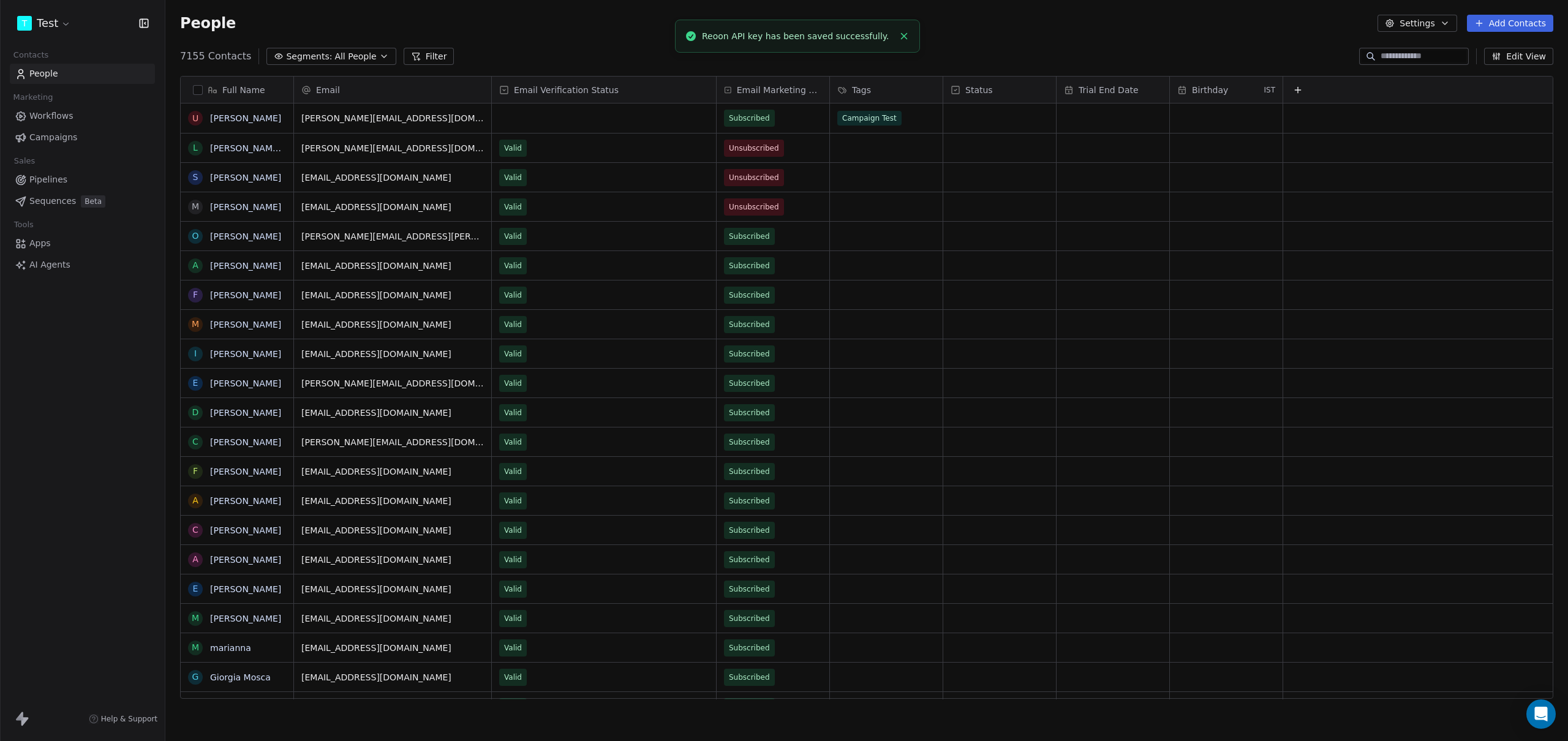
scroll to position [643, 1394]
click at [51, 241] on link "Apps" at bounding box center [82, 243] width 145 height 20
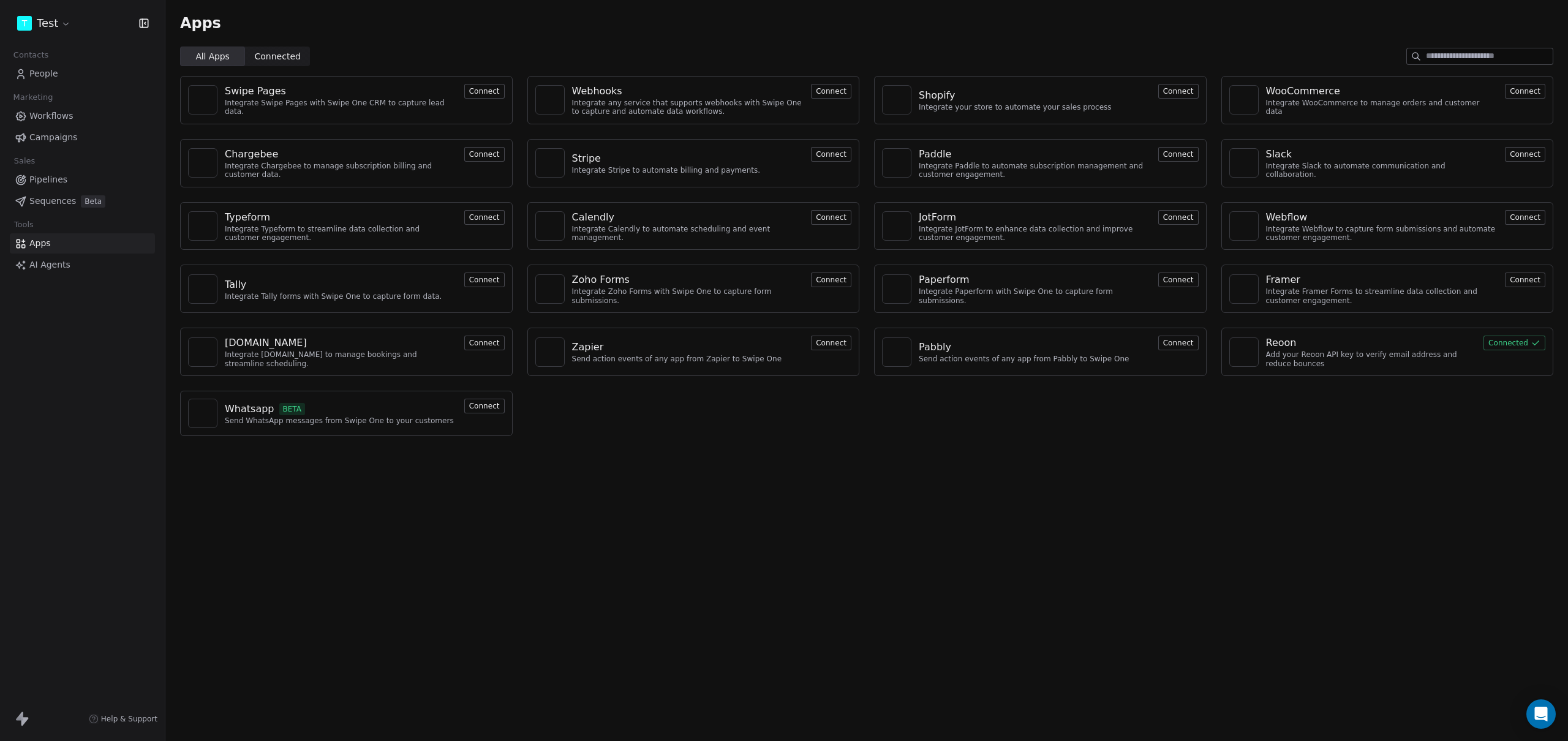
click at [272, 55] on span "Connected" at bounding box center [278, 57] width 46 height 13
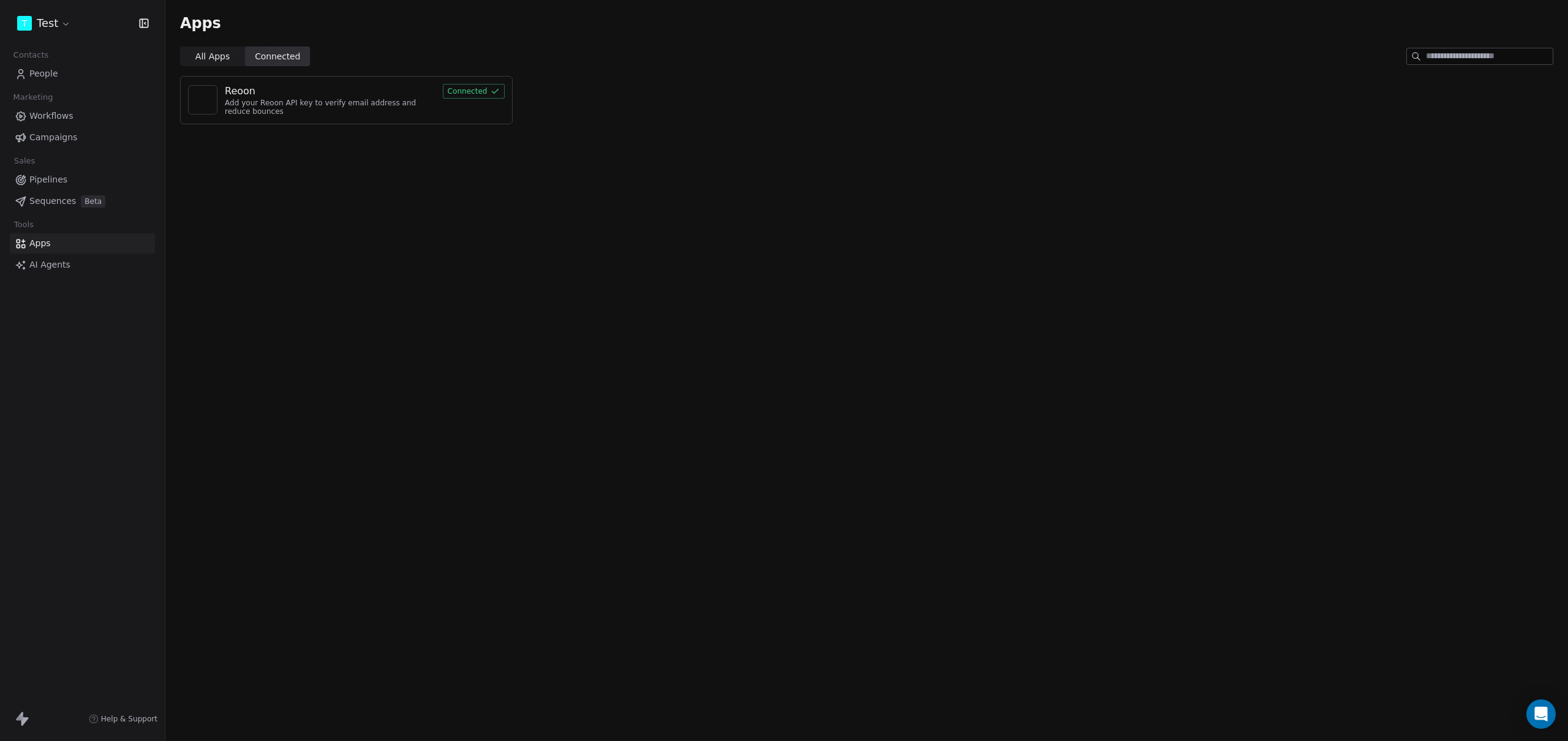
click at [296, 94] on div "Reoon" at bounding box center [330, 92] width 210 height 15
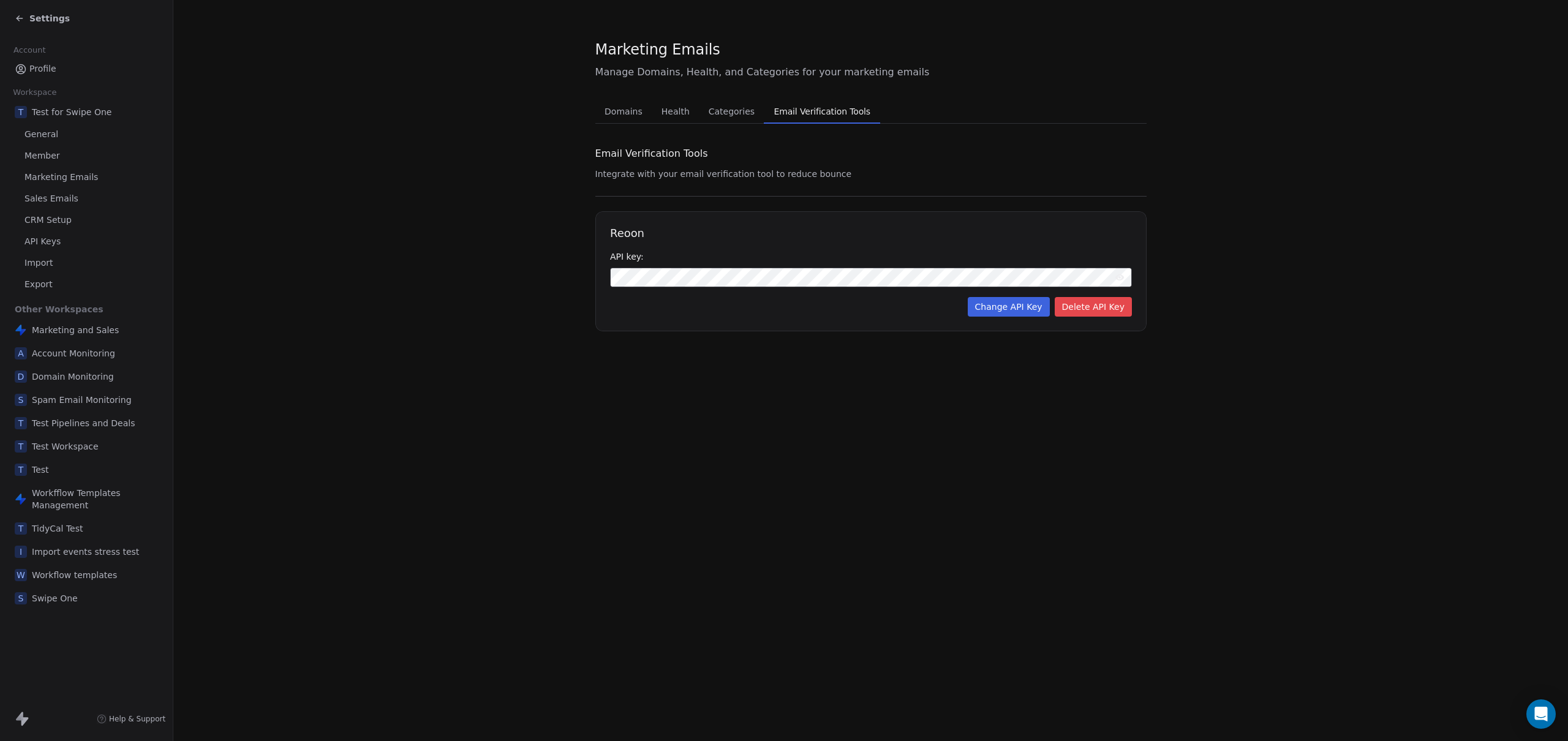
click at [40, 19] on span "Settings" at bounding box center [49, 19] width 40 height 12
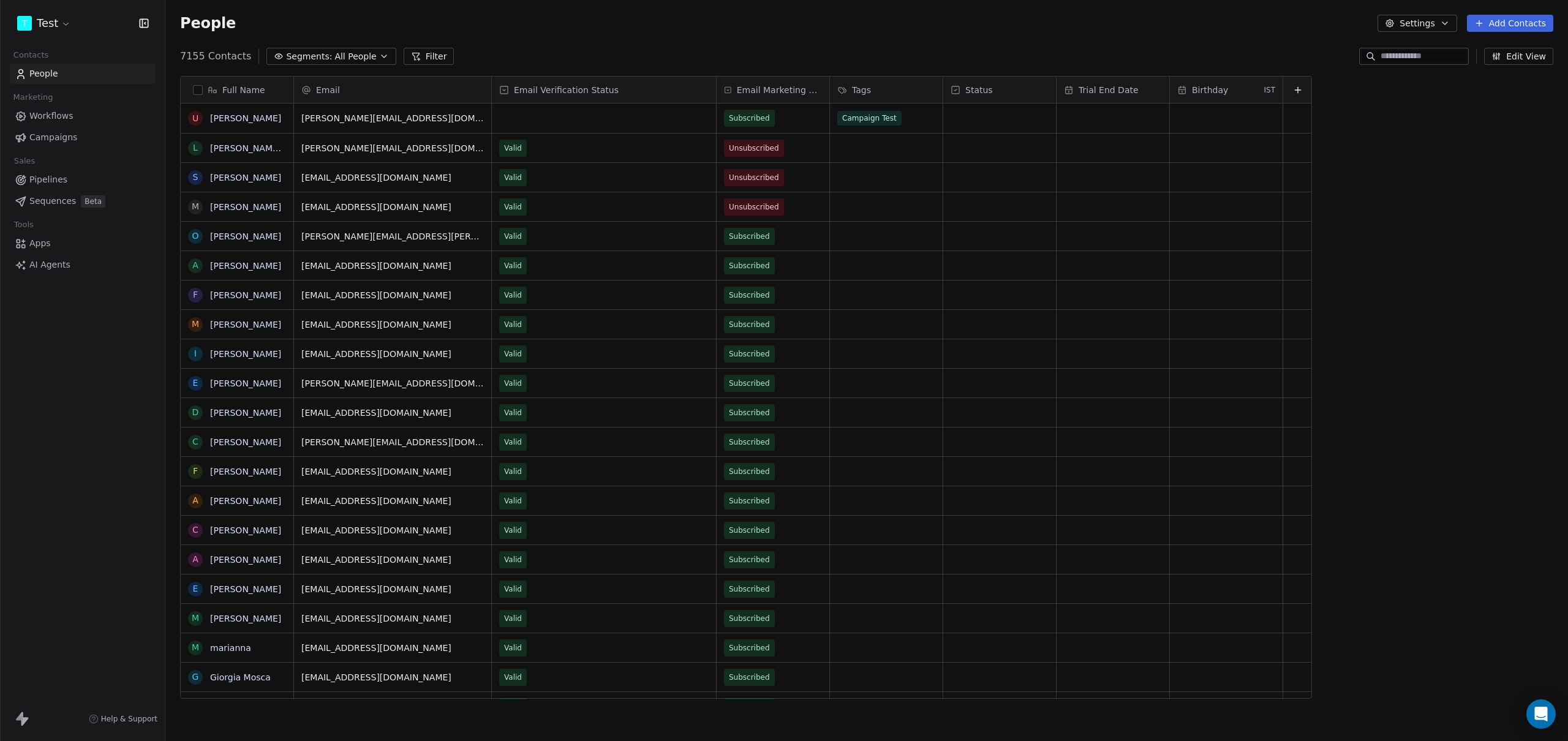
scroll to position [643, 1394]
click at [31, 351] on div "T Test Contacts People Marketing Workflows Campaigns Sales Pipelines Sequences …" at bounding box center [82, 370] width 165 height 741
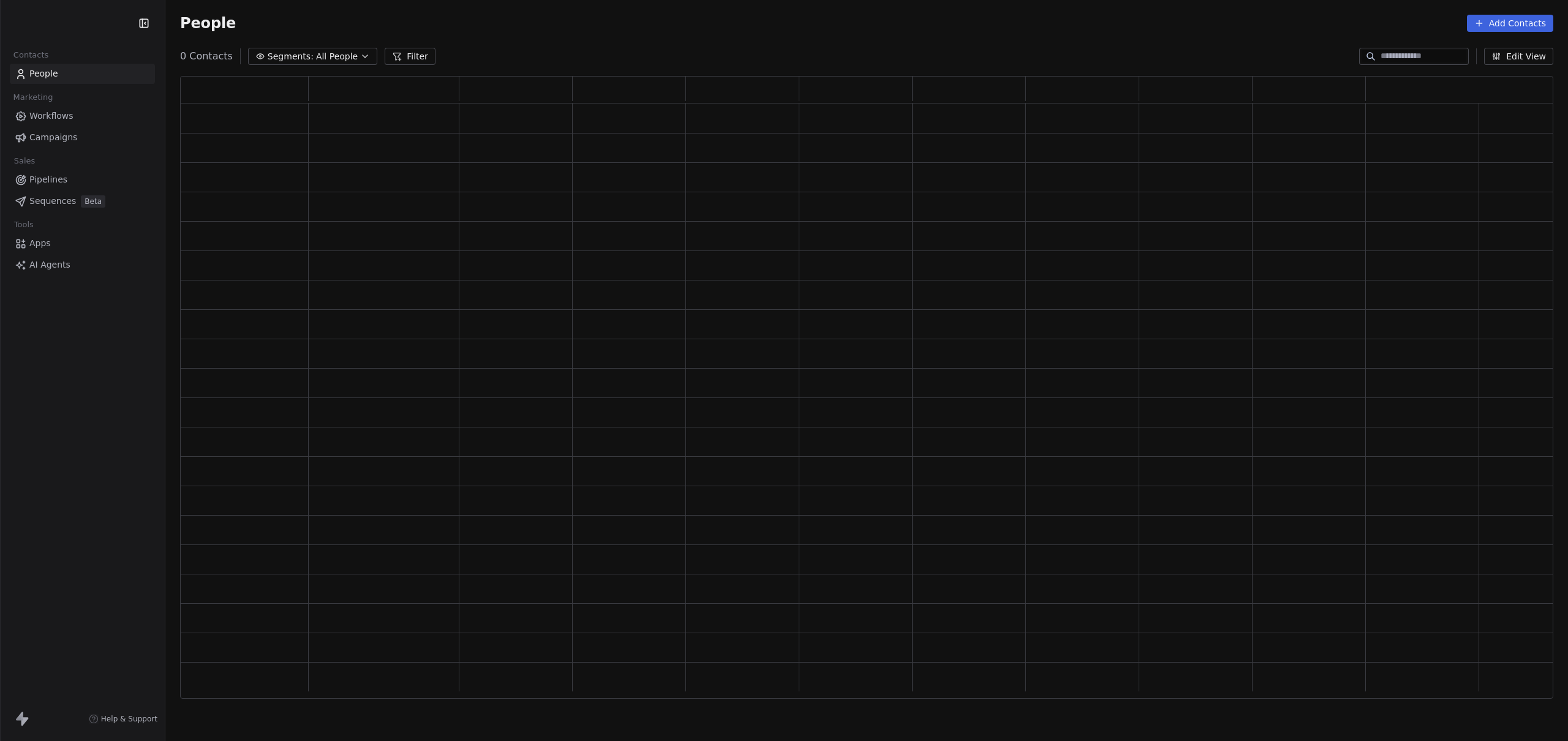
scroll to position [613, 1364]
click at [521, 44] on div "People Add Contacts" at bounding box center [867, 23] width 1402 height 47
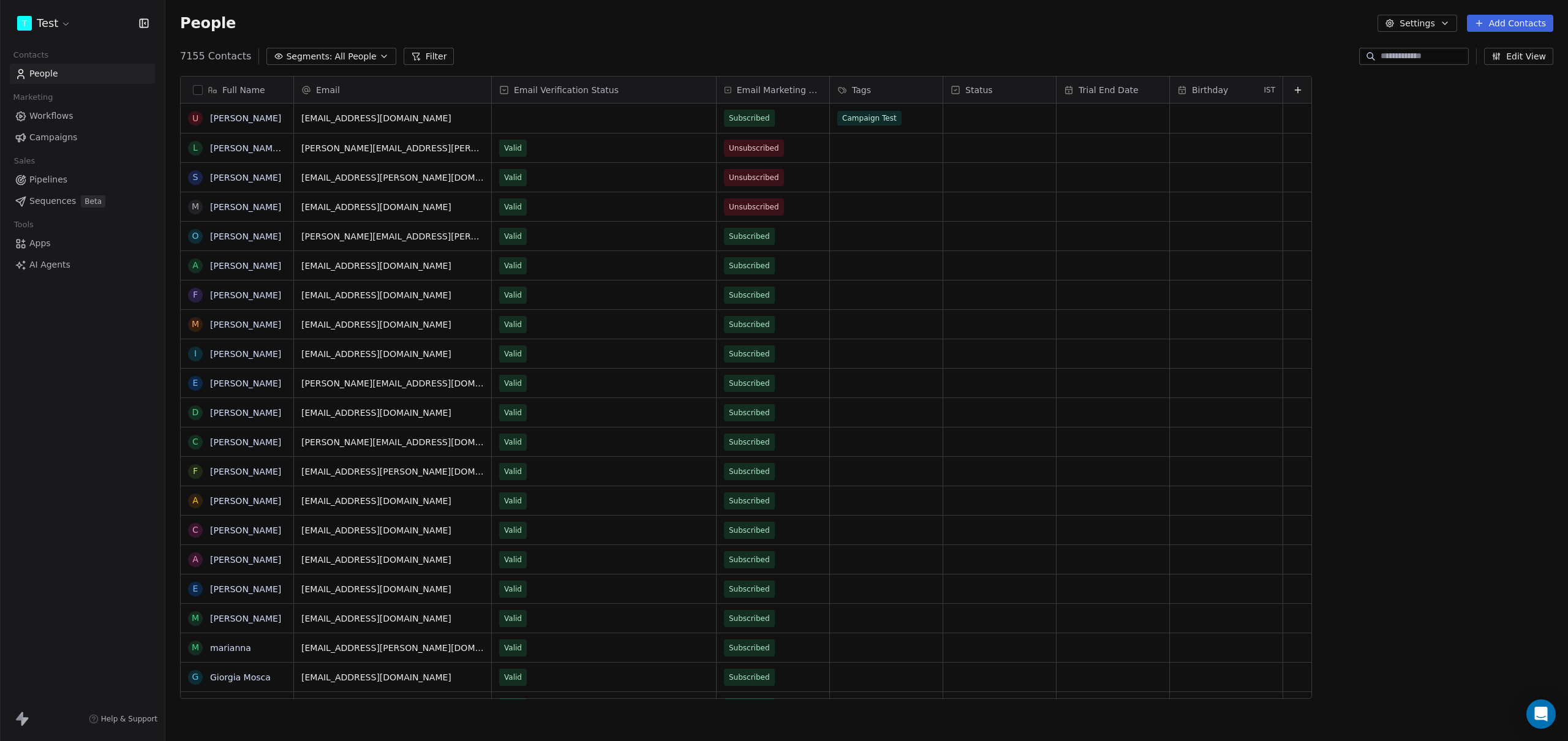
scroll to position [643, 1394]
click at [498, 66] on div "Full Name U [PERSON_NAME] [PERSON_NAME]\ [PERSON_NAME] S [PERSON_NAME] M [PERSO…" at bounding box center [867, 392] width 1402 height 653
drag, startPoint x: 1511, startPoint y: 19, endPoint x: 1501, endPoint y: 30, distance: 14.9
click at [1511, 20] on button "Add Contacts" at bounding box center [1510, 24] width 87 height 17
click at [1477, 50] on span "Create new contact" at bounding box center [1514, 50] width 84 height 13
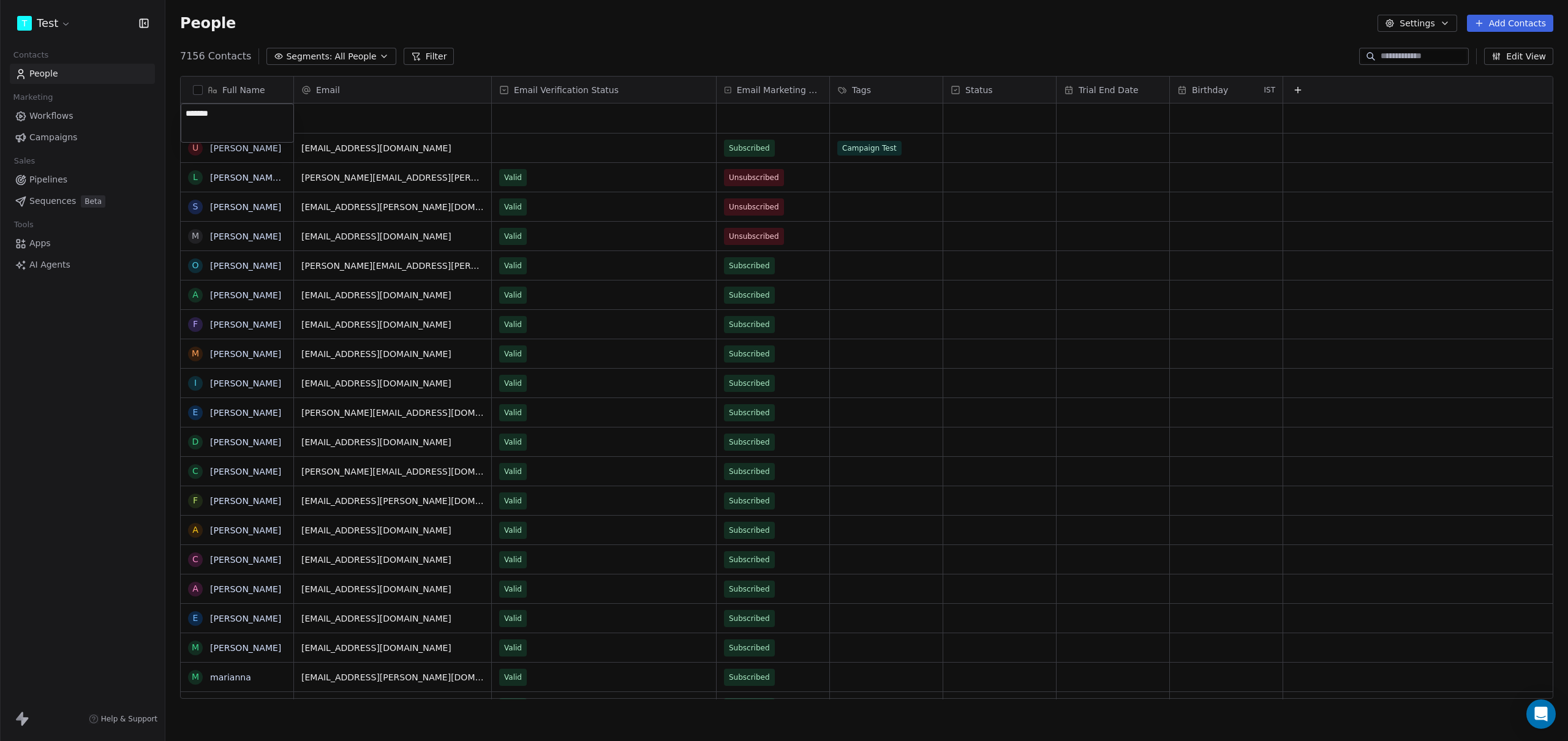
type textarea "********"
drag, startPoint x: 1012, startPoint y: 29, endPoint x: 969, endPoint y: 31, distance: 43.0
click at [1012, 29] on div "People Settings Add Contacts" at bounding box center [866, 24] width 1373 height 17
click at [899, 32] on icon "Close toast" at bounding box center [904, 36] width 11 height 11
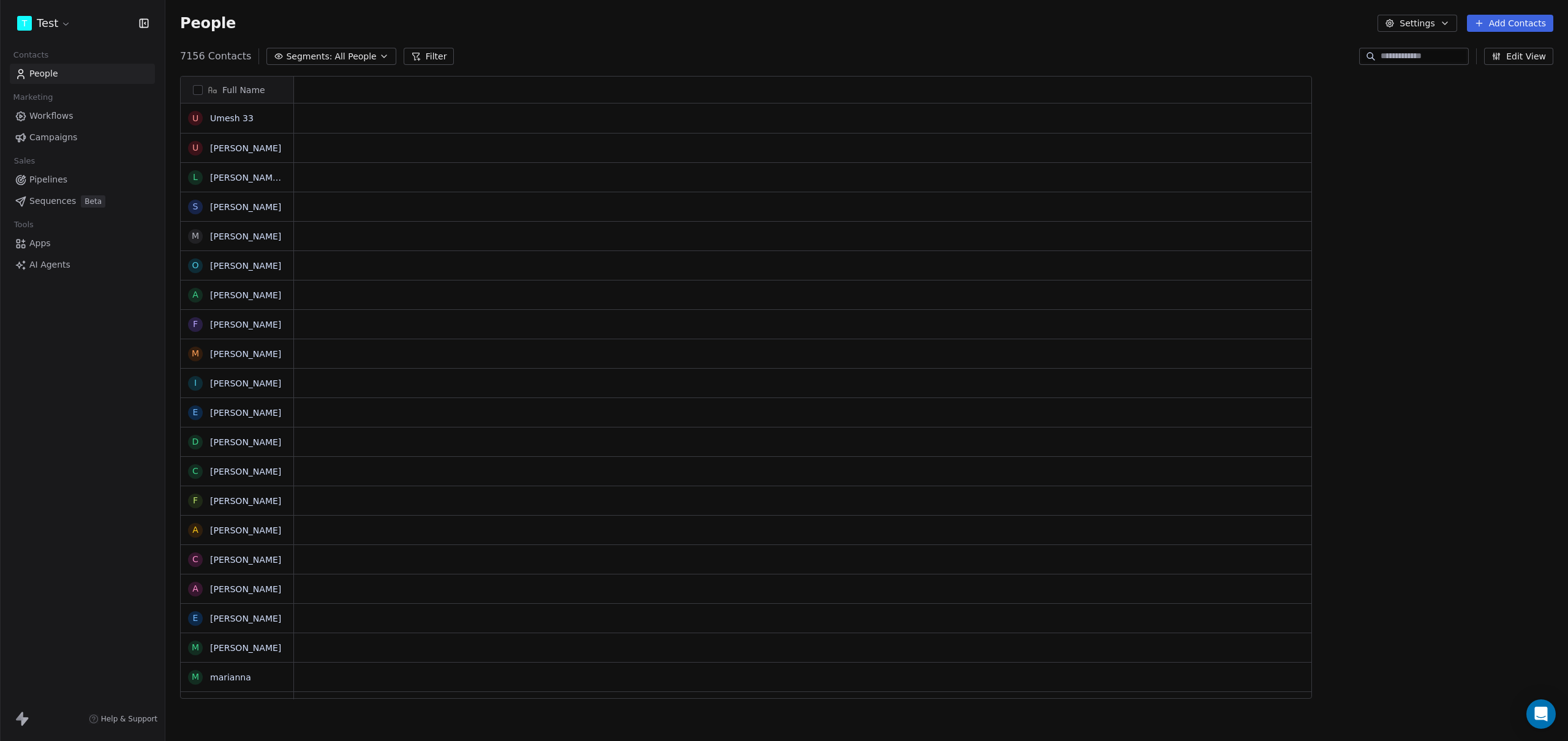
scroll to position [643, 1394]
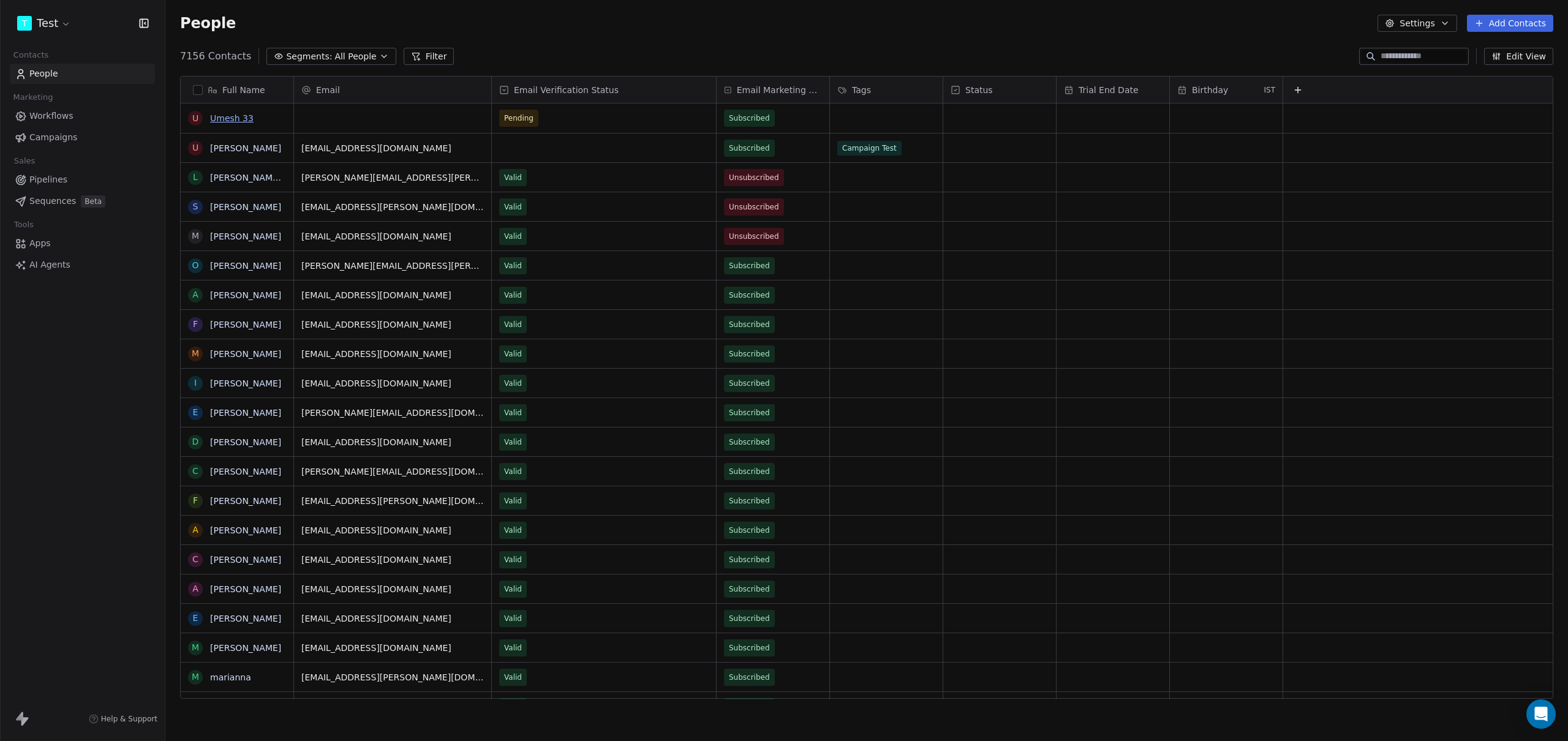
click at [219, 120] on link "Umesh 33" at bounding box center [232, 118] width 44 height 10
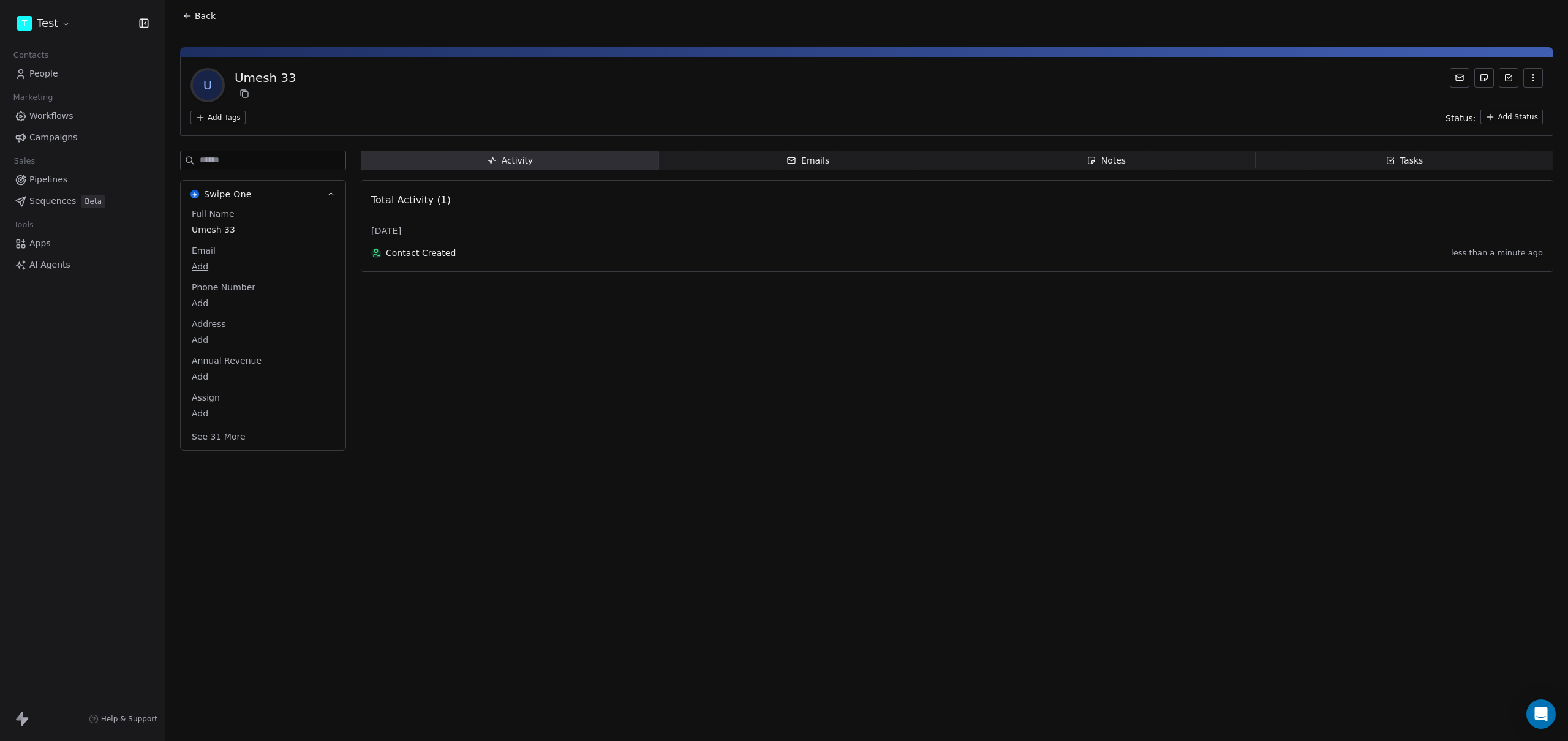
click at [509, 384] on div "Activity Activity Emails Emails Notes Notes Tasks Tasks Total Activity (1) [DAT…" at bounding box center [956, 304] width 1193 height 308
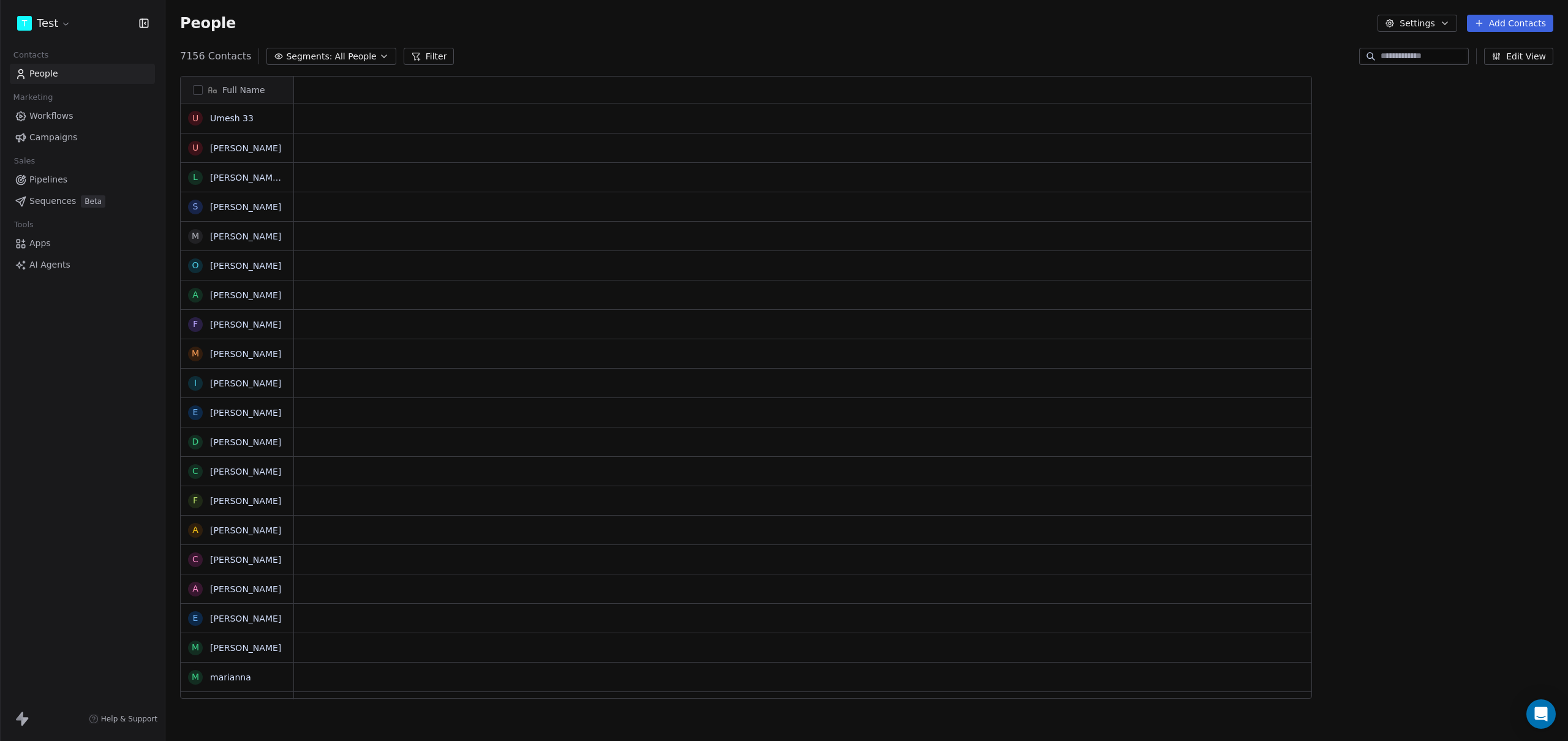
scroll to position [643, 1394]
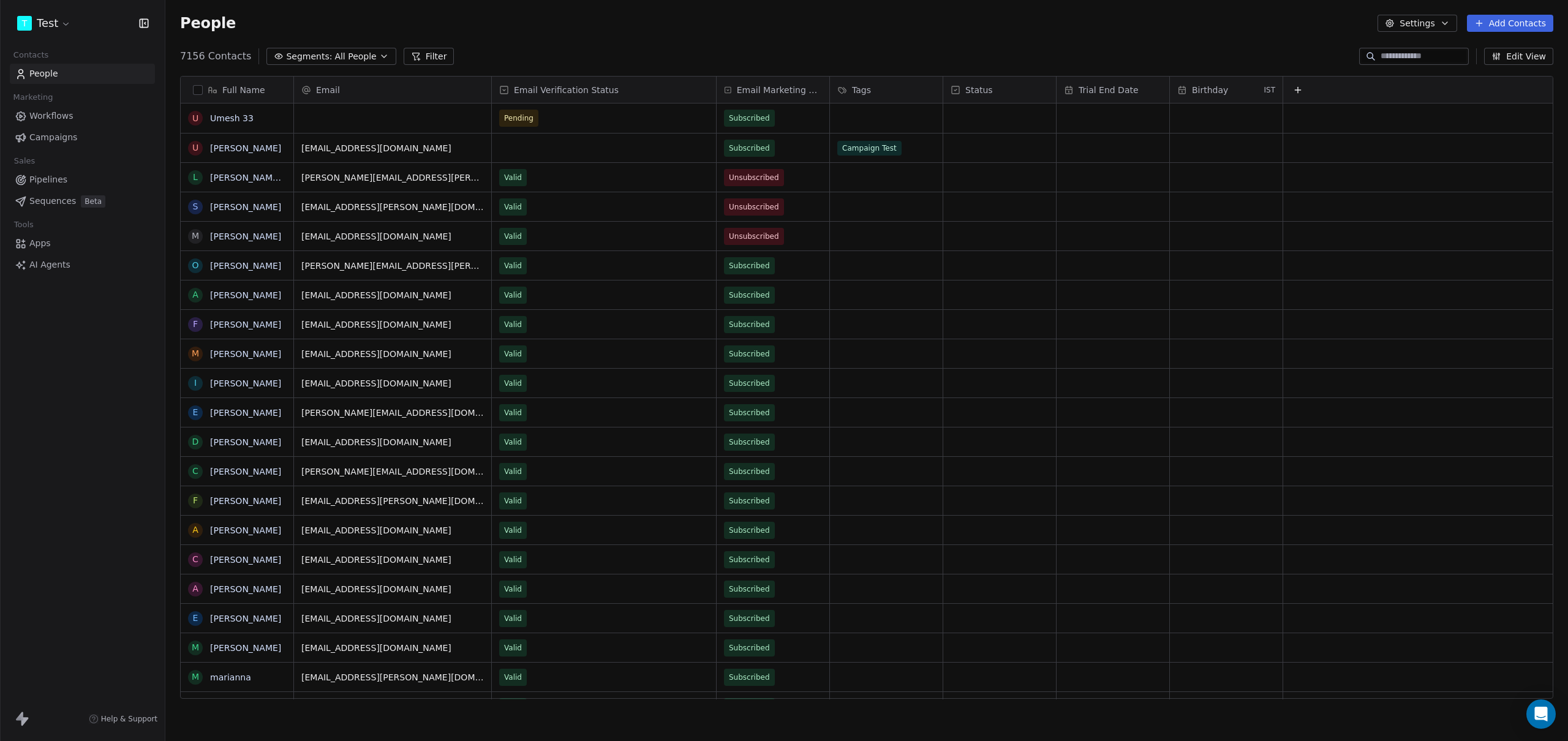
drag, startPoint x: 602, startPoint y: 55, endPoint x: 582, endPoint y: 51, distance: 20.4
click at [601, 55] on div "7156 Contacts Segments: All People Filter Edit View" at bounding box center [867, 56] width 1402 height 19
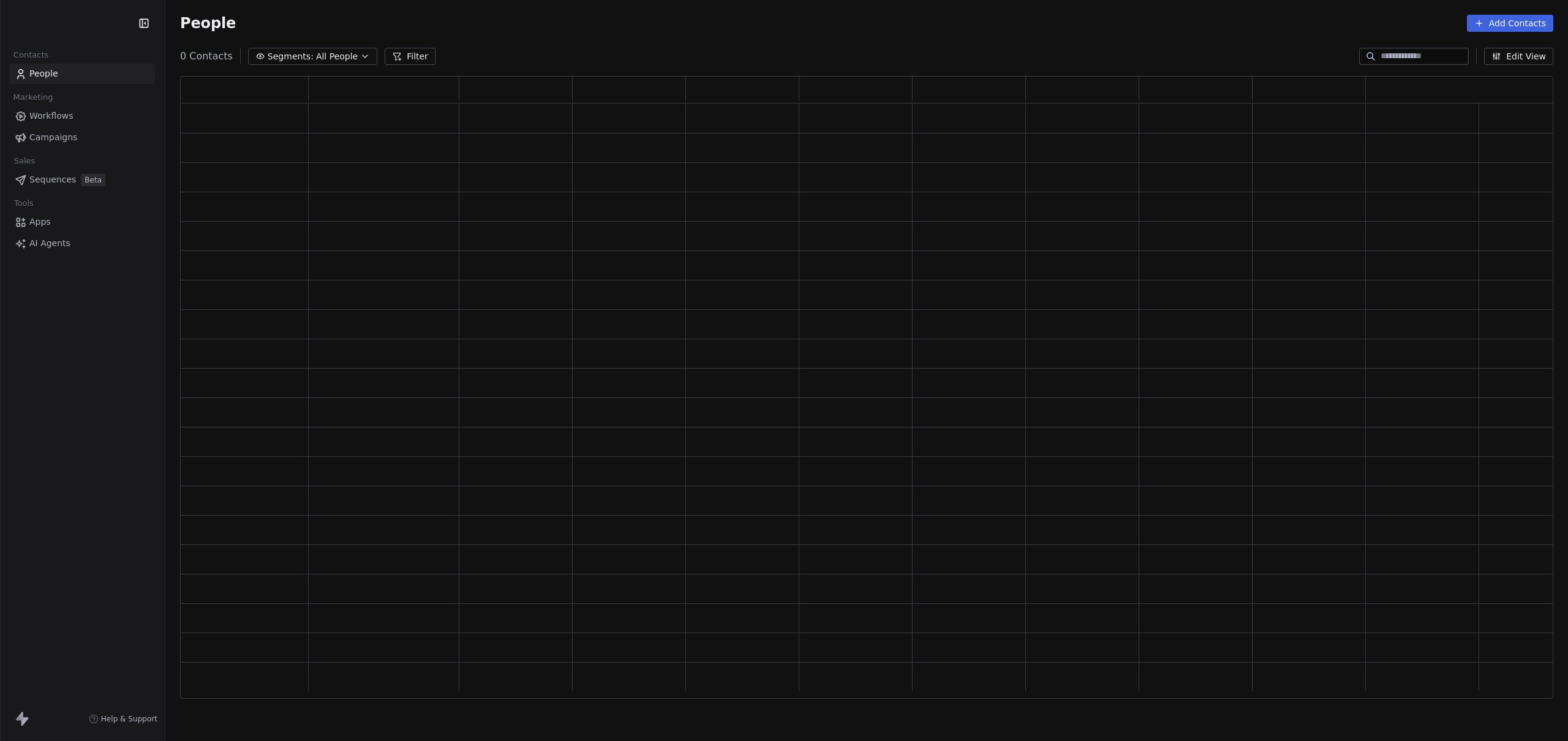
scroll to position [613, 1364]
click at [652, 35] on div "People Add Contacts" at bounding box center [867, 23] width 1402 height 47
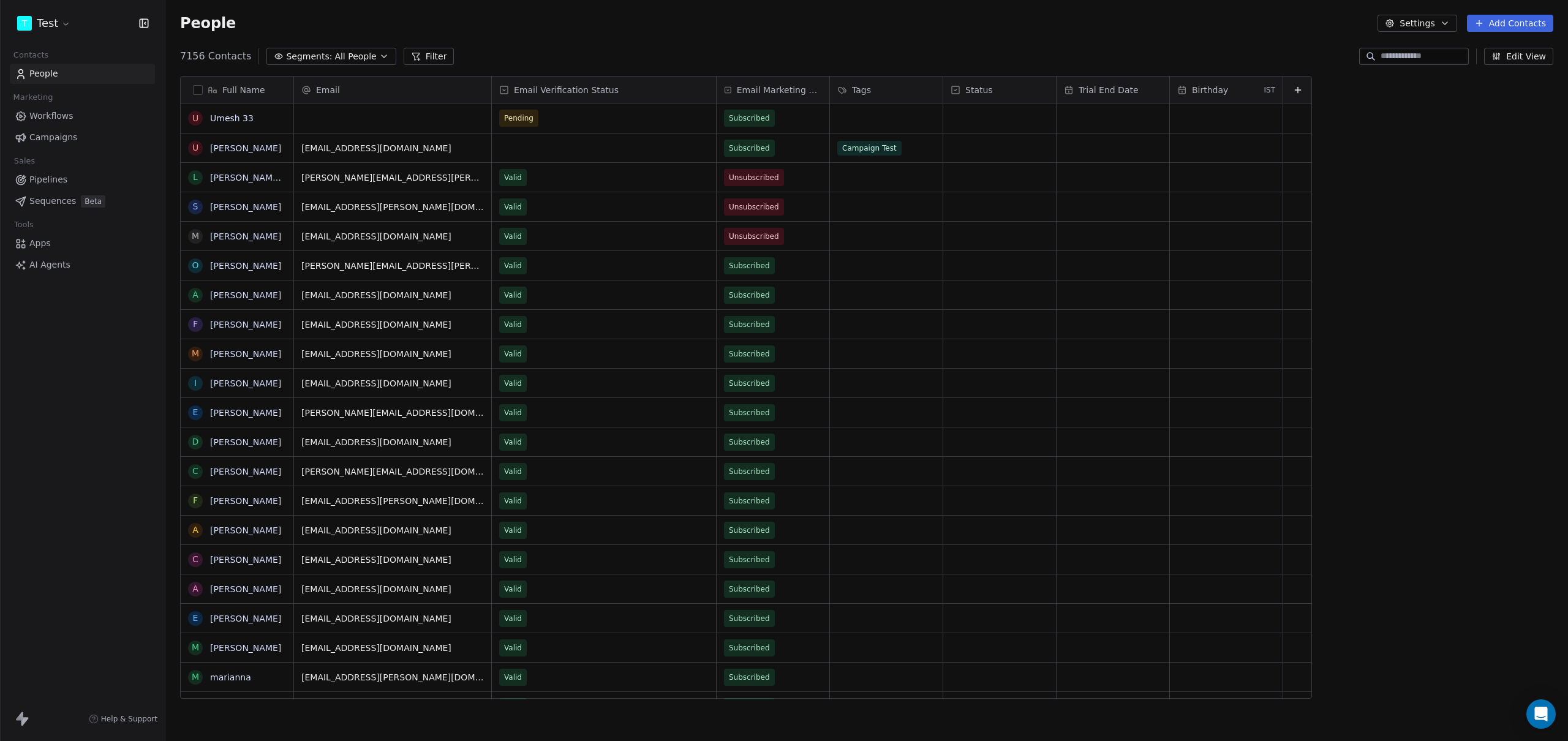
scroll to position [643, 1394]
click at [651, 35] on div "People Settings Add Contacts" at bounding box center [867, 23] width 1402 height 47
click at [675, 39] on div "People Settings Add Contacts" at bounding box center [867, 23] width 1402 height 47
click at [880, 121] on div "grid" at bounding box center [886, 118] width 113 height 29
click at [872, 146] on div "Campaign Test" at bounding box center [888, 151] width 55 height 11
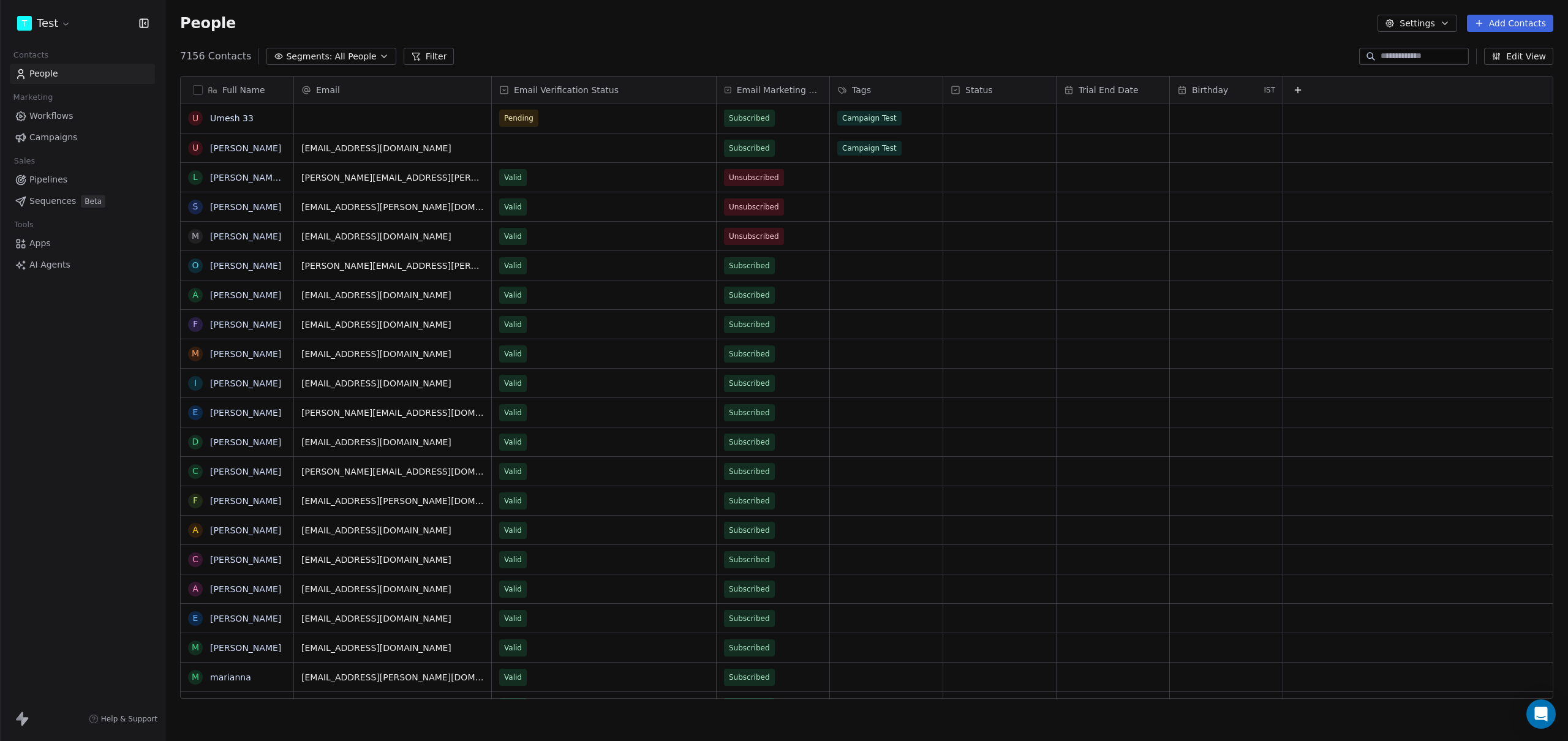
click at [881, 62] on html "T Test Contacts People Marketing Workflows Campaigns Sales Pipelines Sequences …" at bounding box center [784, 370] width 1568 height 741
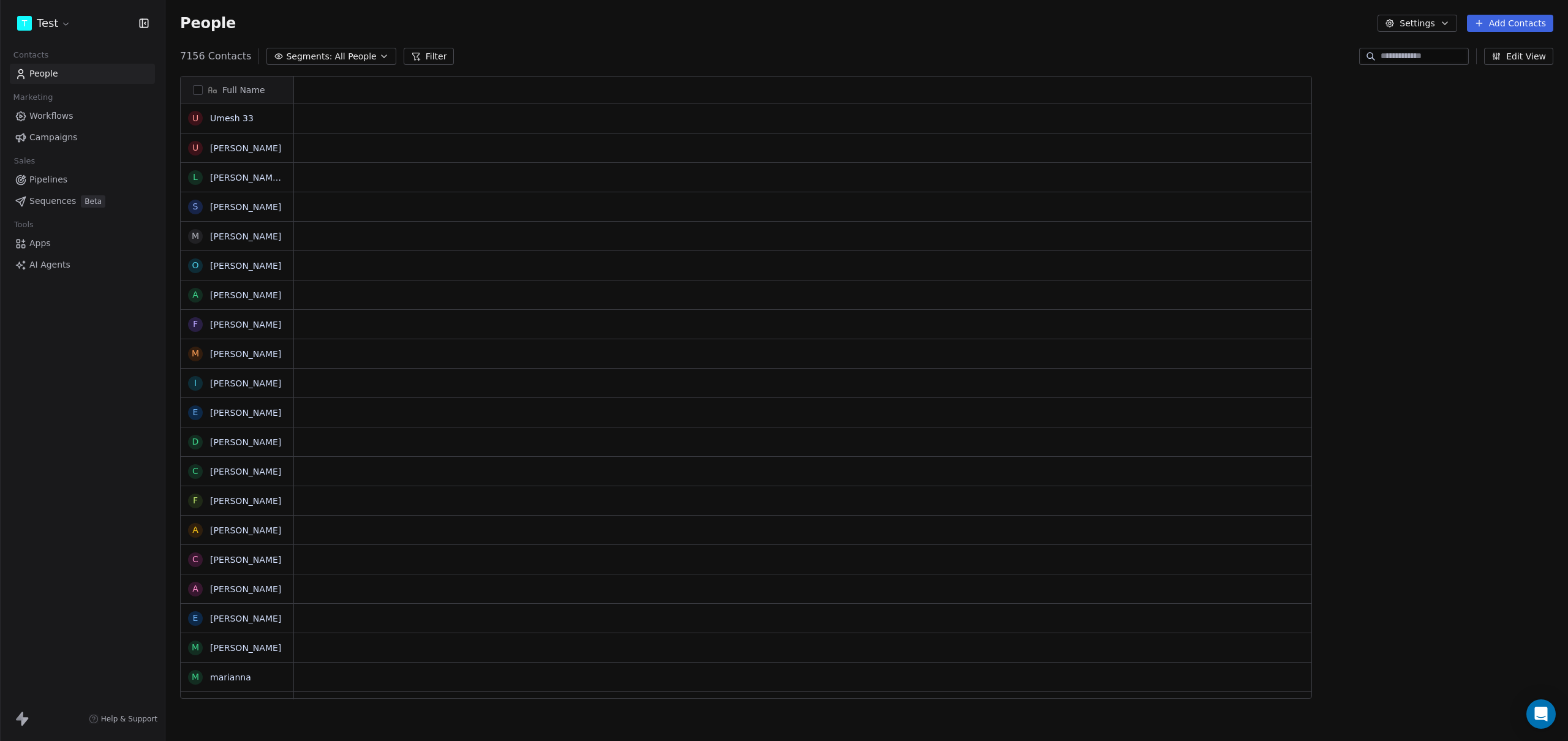
scroll to position [643, 1394]
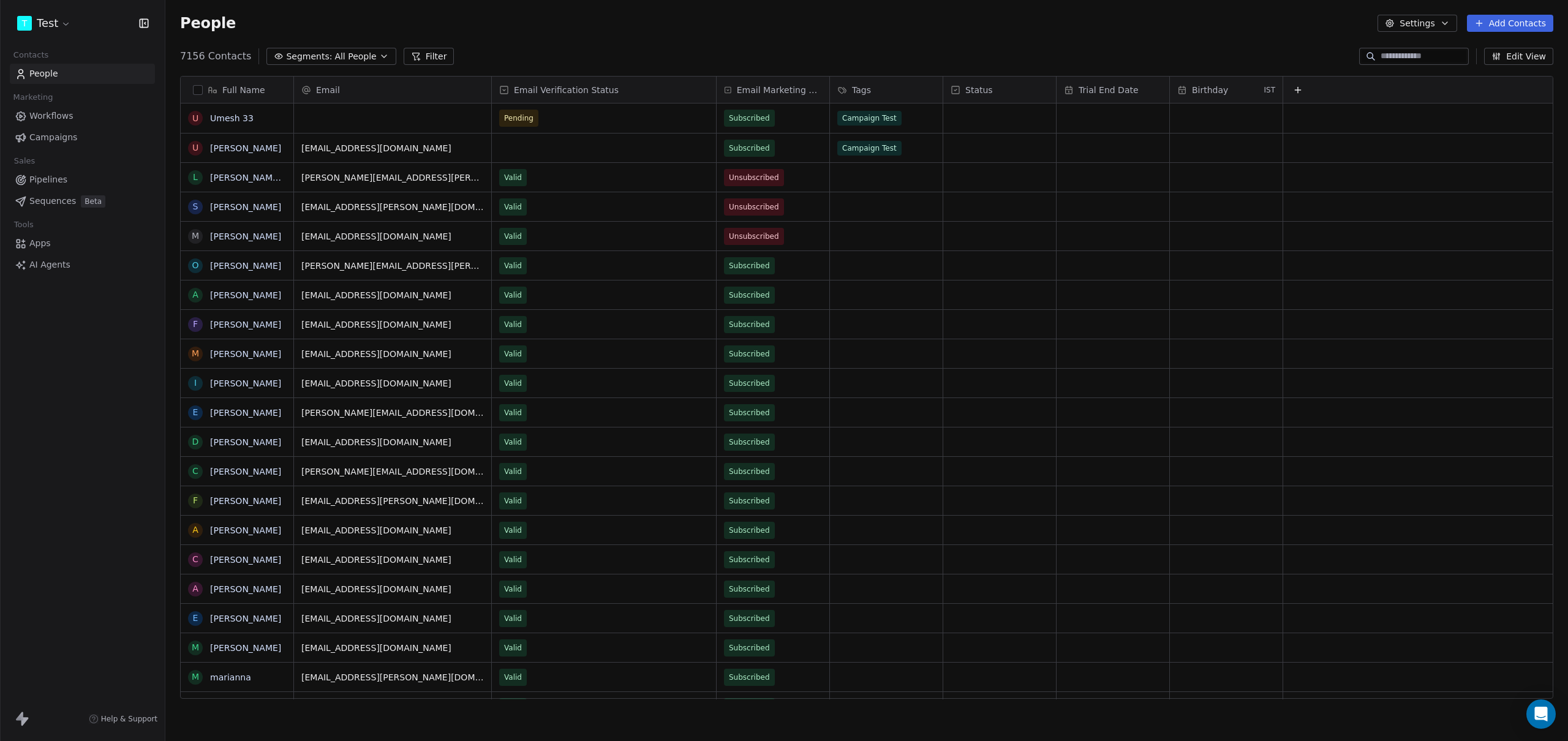
click at [63, 117] on span "Workflows" at bounding box center [51, 116] width 44 height 13
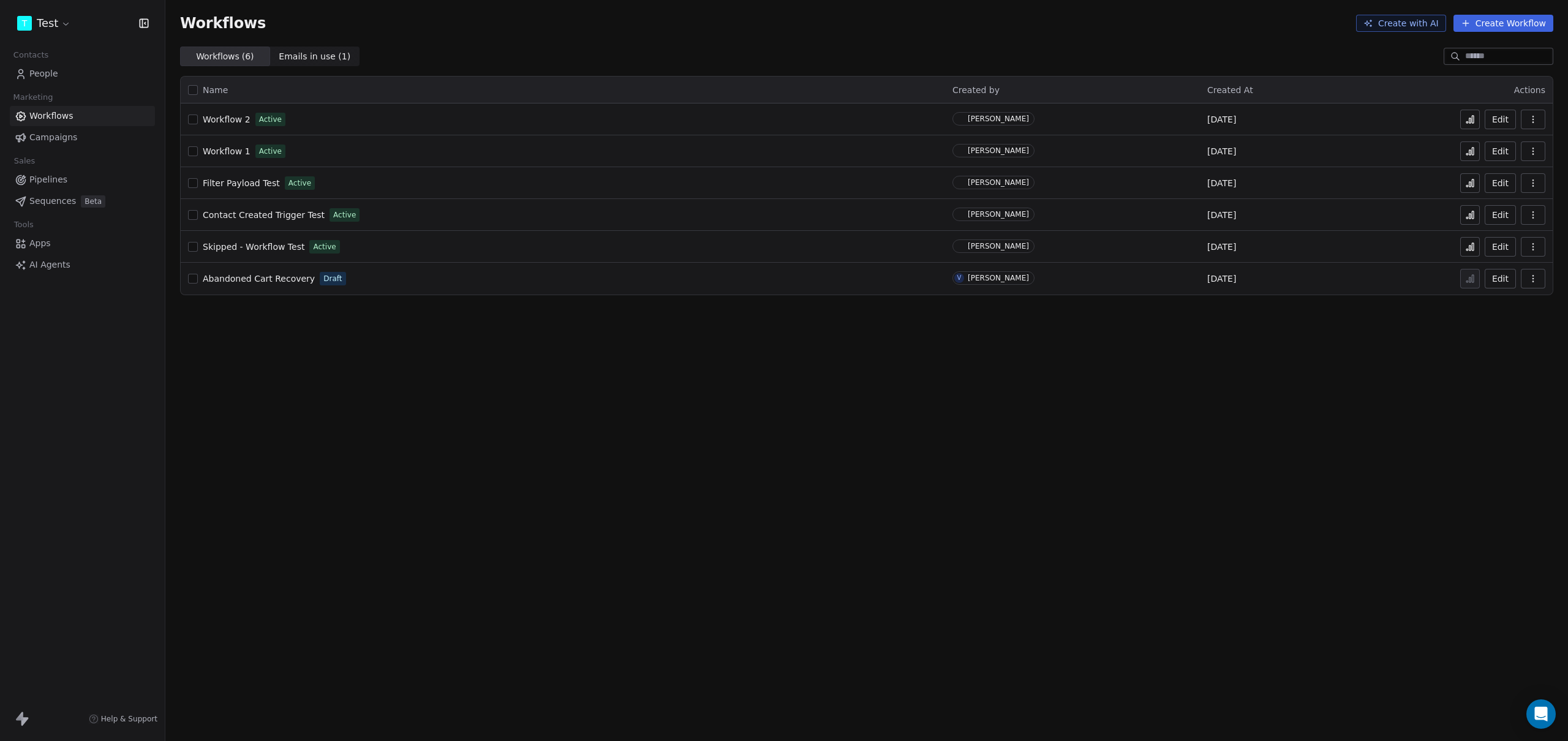
click at [491, 389] on div "Workflows Create with AI Create Workflow Workflows ( 6 ) Workflows ( 6 ) Emails…" at bounding box center [867, 370] width 1402 height 741
click at [221, 151] on span "Workflow 1" at bounding box center [227, 151] width 48 height 10
click at [225, 117] on span "Workflow 2" at bounding box center [227, 120] width 48 height 10
click at [219, 151] on span "Workflow 1" at bounding box center [227, 151] width 48 height 10
click at [59, 70] on link "People" at bounding box center [82, 73] width 145 height 20
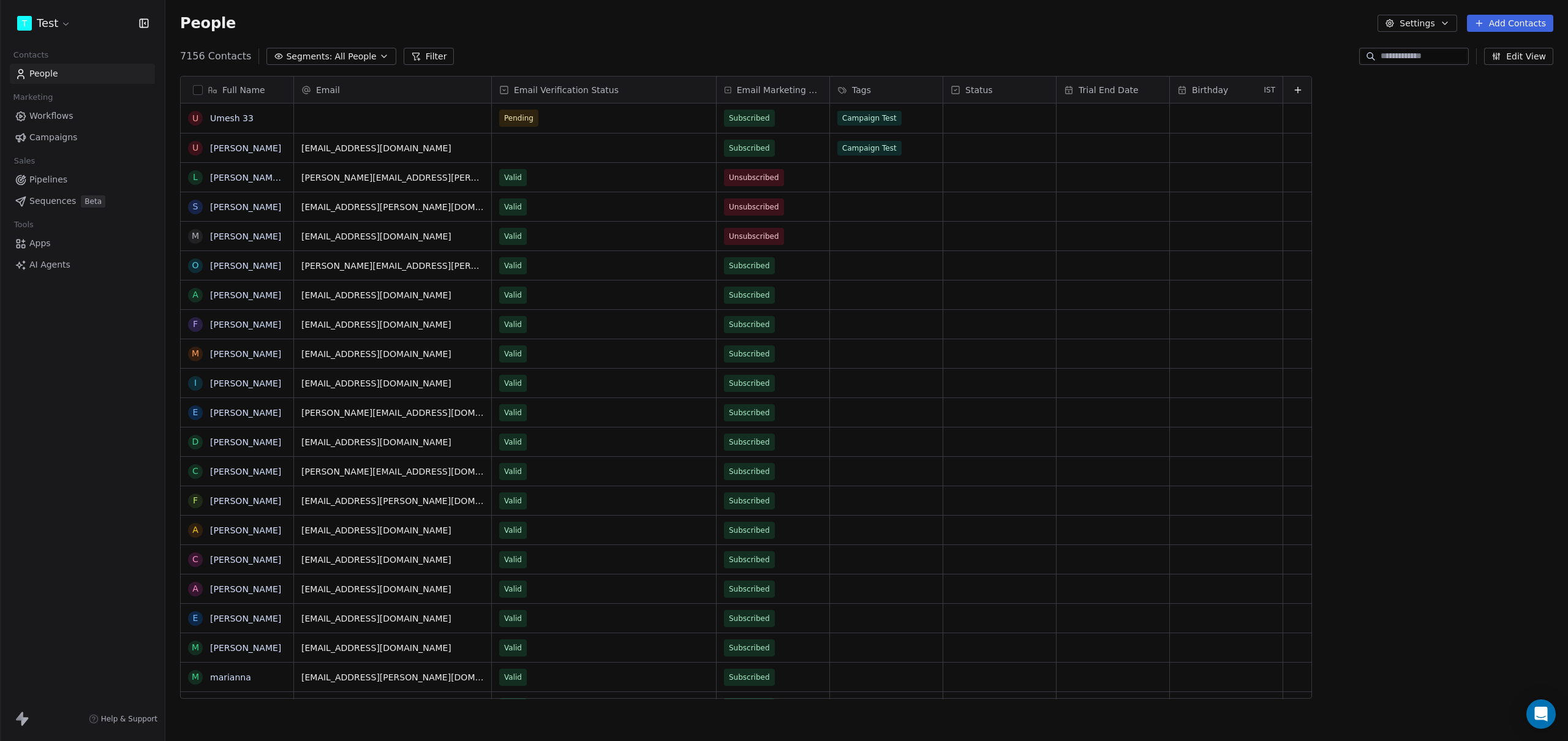
scroll to position [643, 1394]
click at [633, 34] on div "People Settings Add Contacts" at bounding box center [867, 23] width 1402 height 47
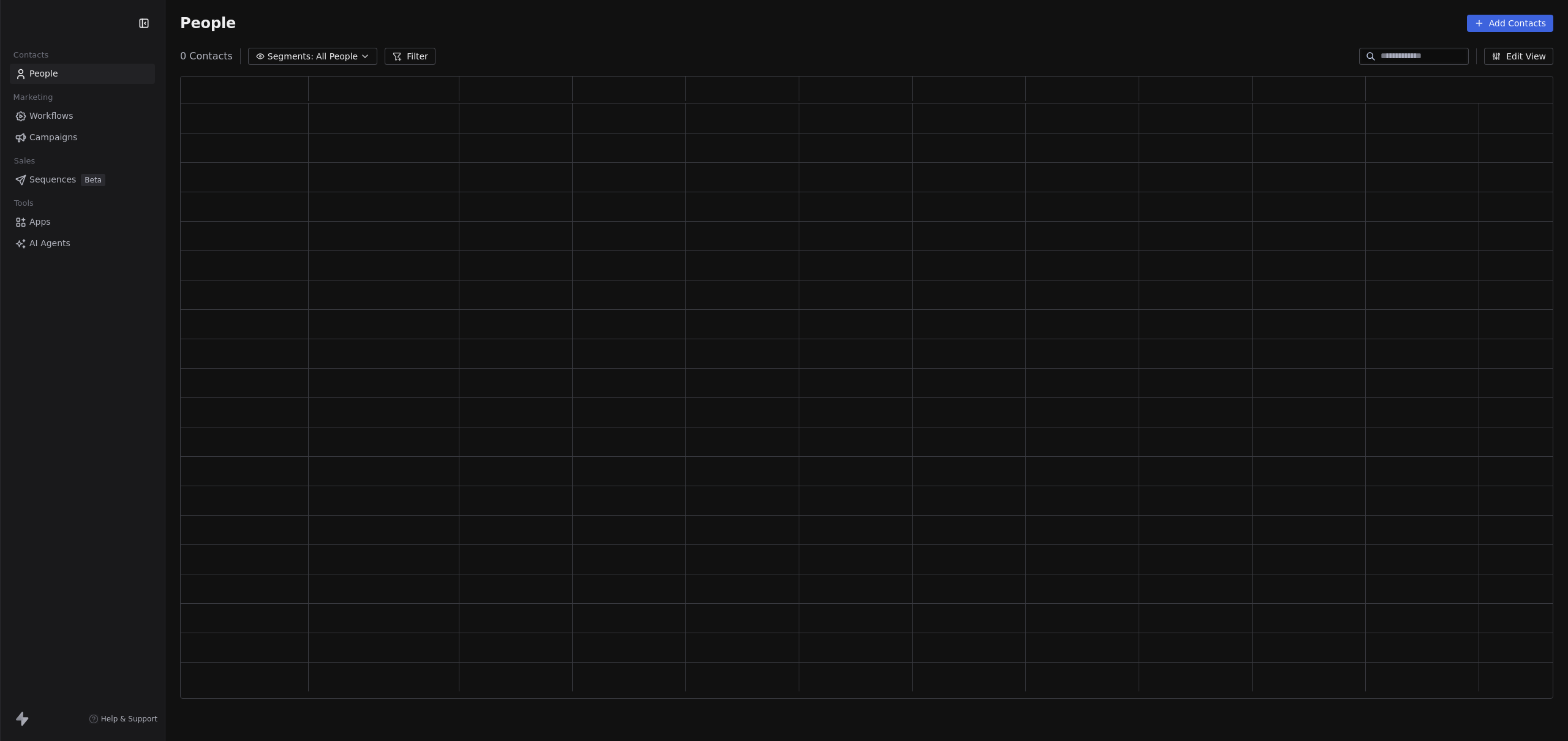
scroll to position [613, 1364]
click at [737, 43] on div "People Add Contacts" at bounding box center [867, 23] width 1402 height 47
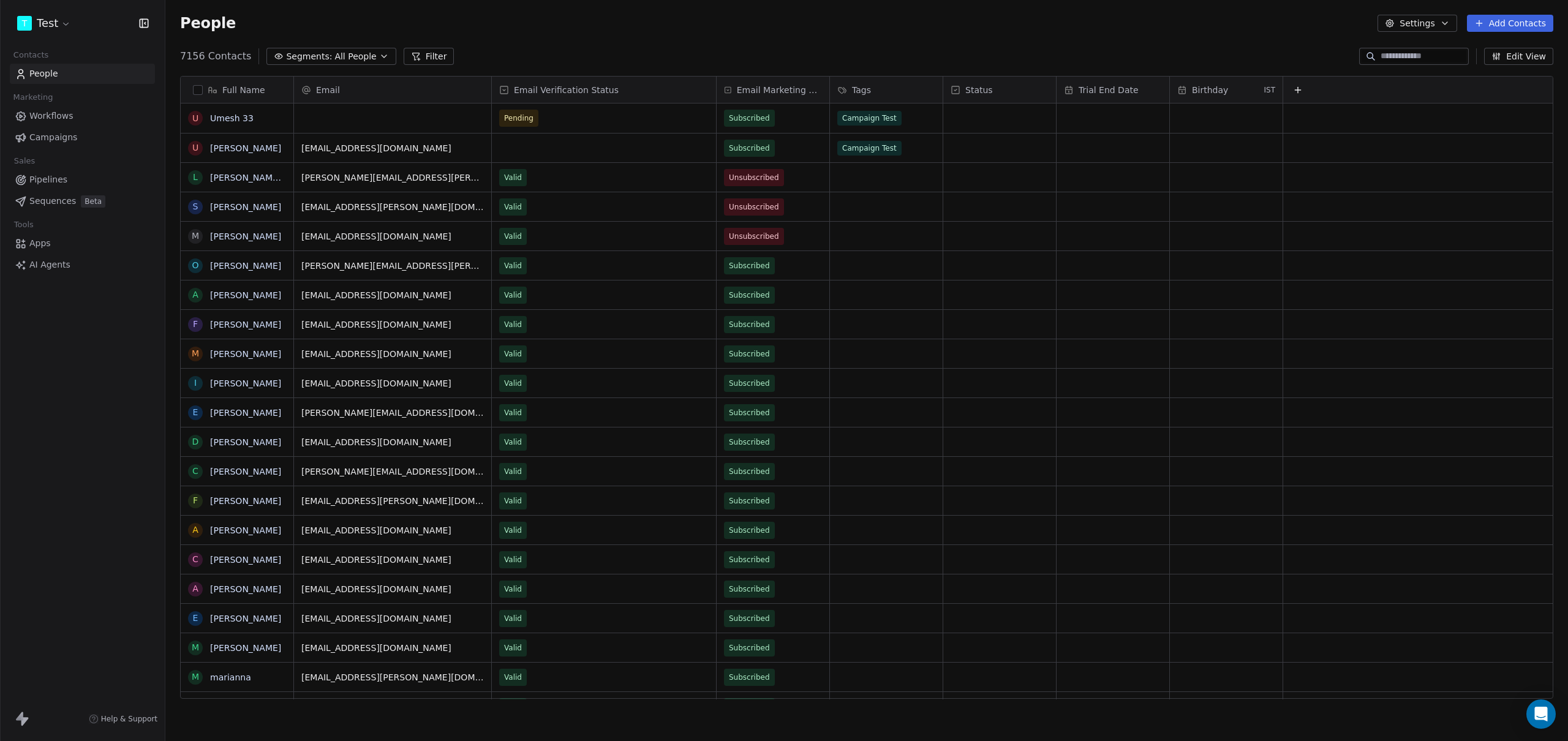
scroll to position [643, 1394]
click at [364, 117] on div "grid" at bounding box center [392, 118] width 197 height 29
type input "**********"
click at [595, 28] on div "People Settings Add Contacts" at bounding box center [866, 24] width 1373 height 17
click at [595, 27] on div "People Settings Add Contacts" at bounding box center [866, 24] width 1373 height 17
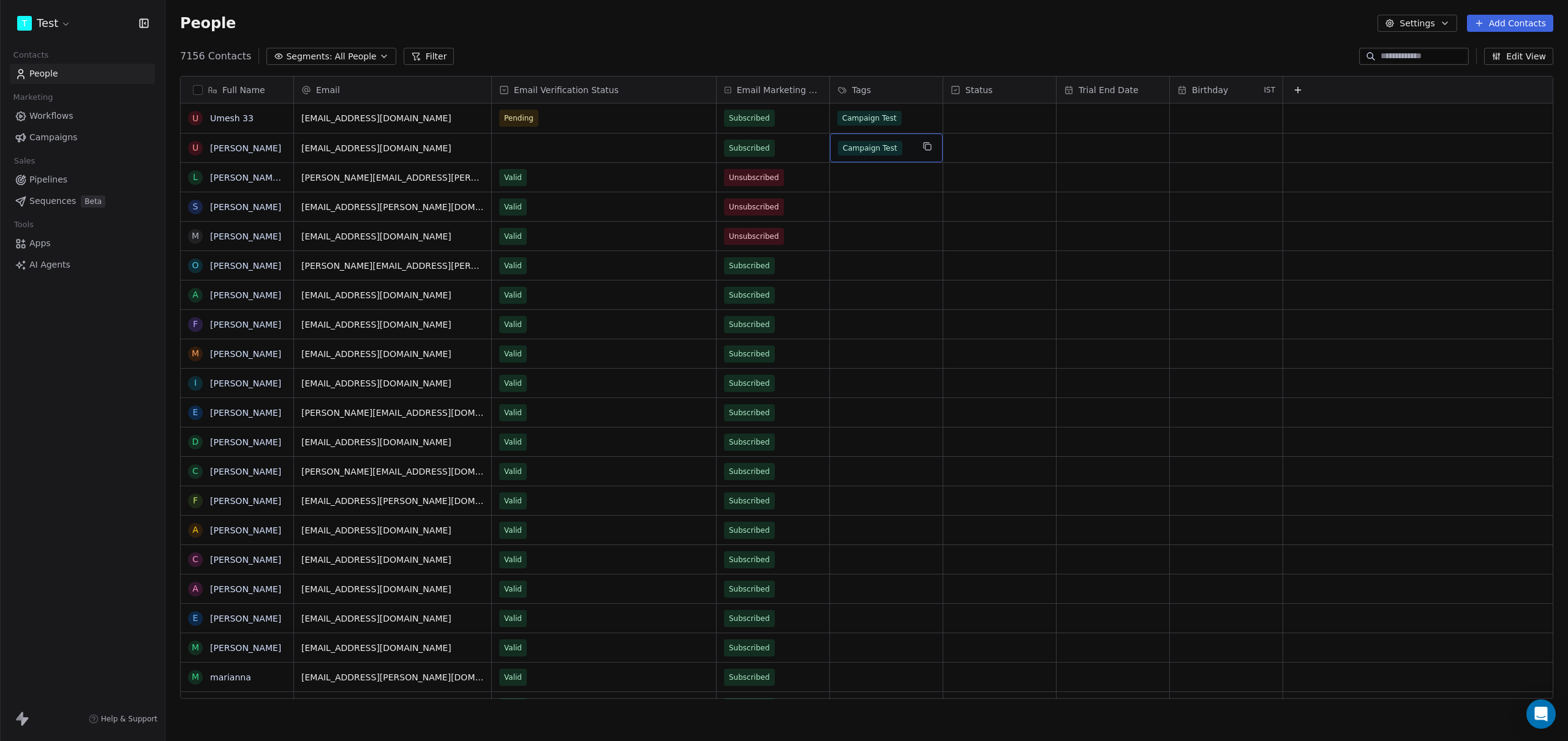
click at [915, 151] on div "Campaign Test" at bounding box center [886, 148] width 113 height 29
click at [904, 149] on icon at bounding box center [902, 147] width 8 height 8
click at [891, 57] on html "T Test Contacts People Marketing Workflows Campaigns Sales Pipelines Sequences …" at bounding box center [784, 370] width 1568 height 741
click at [872, 146] on div "grid" at bounding box center [886, 148] width 113 height 29
click at [873, 182] on div "Campaign Test" at bounding box center [888, 180] width 55 height 11
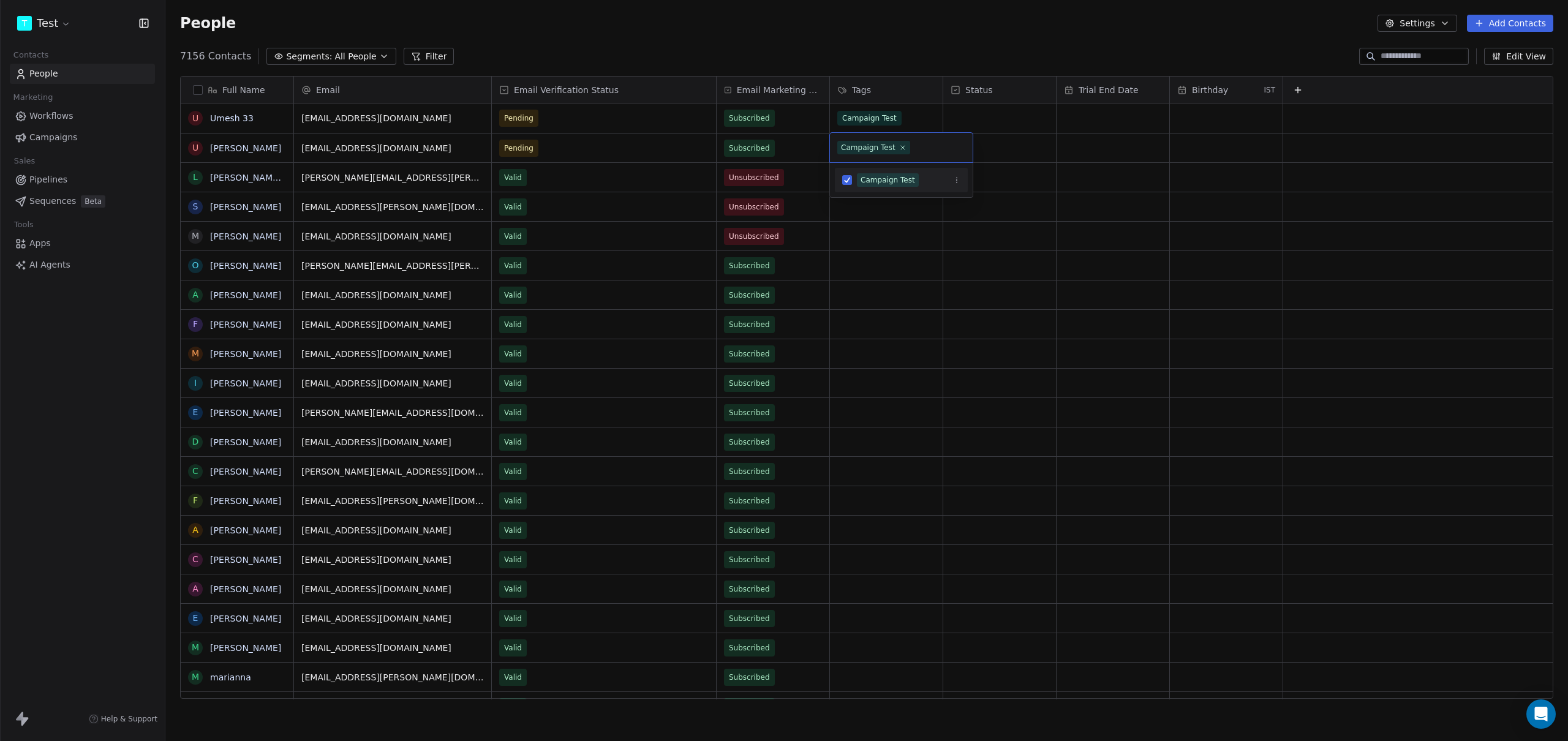
click at [932, 44] on html "T Test Contacts People Marketing Workflows Campaigns Sales Pipelines Sequences …" at bounding box center [784, 370] width 1568 height 741
click at [325, 146] on span "[EMAIL_ADDRESS][DOMAIN_NAME]" at bounding box center [382, 148] width 159 height 12
click at [326, 146] on input "**********" at bounding box center [393, 148] width 192 height 24
type input "**********"
click at [516, 35] on div "People Settings Add Contacts" at bounding box center [867, 23] width 1402 height 47
